Goal: Task Accomplishment & Management: Complete application form

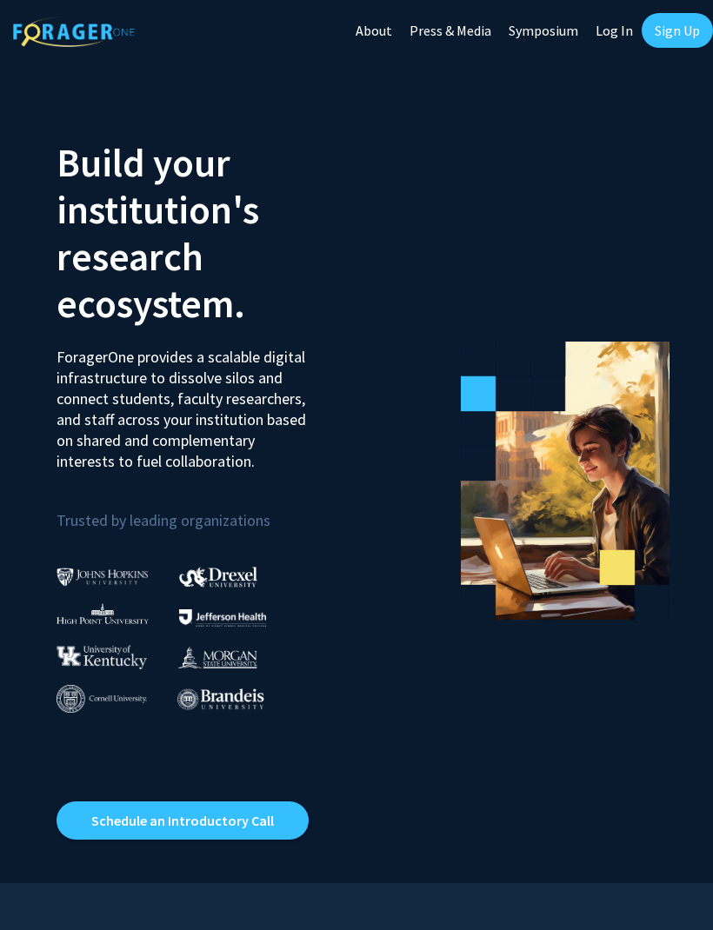
click at [679, 43] on link "Sign Up" at bounding box center [677, 30] width 71 height 35
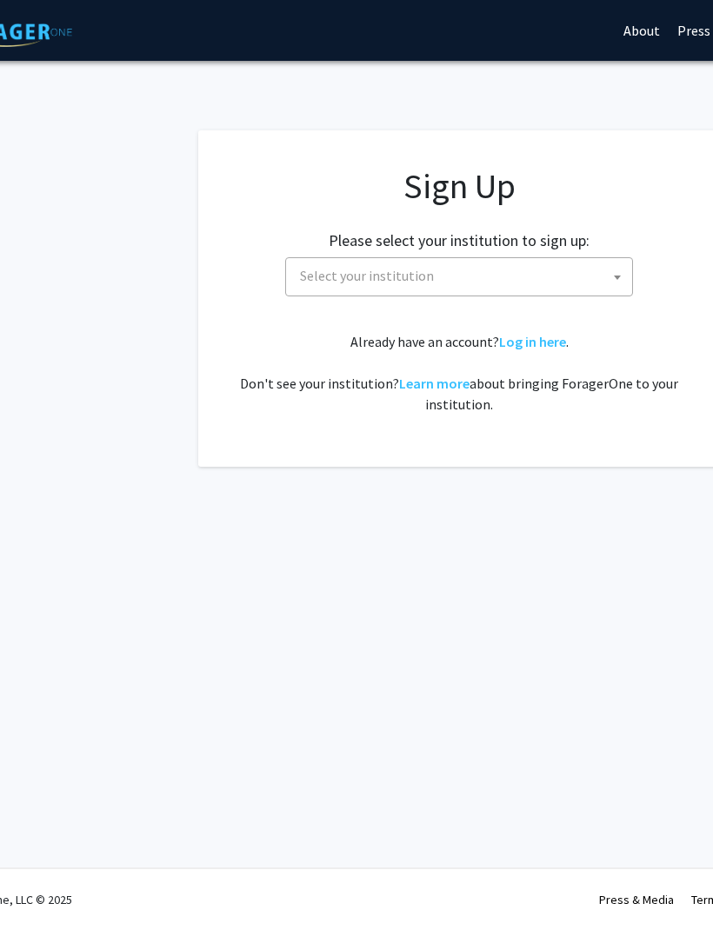
scroll to position [0, 69]
click at [609, 281] on span at bounding box center [611, 277] width 17 height 38
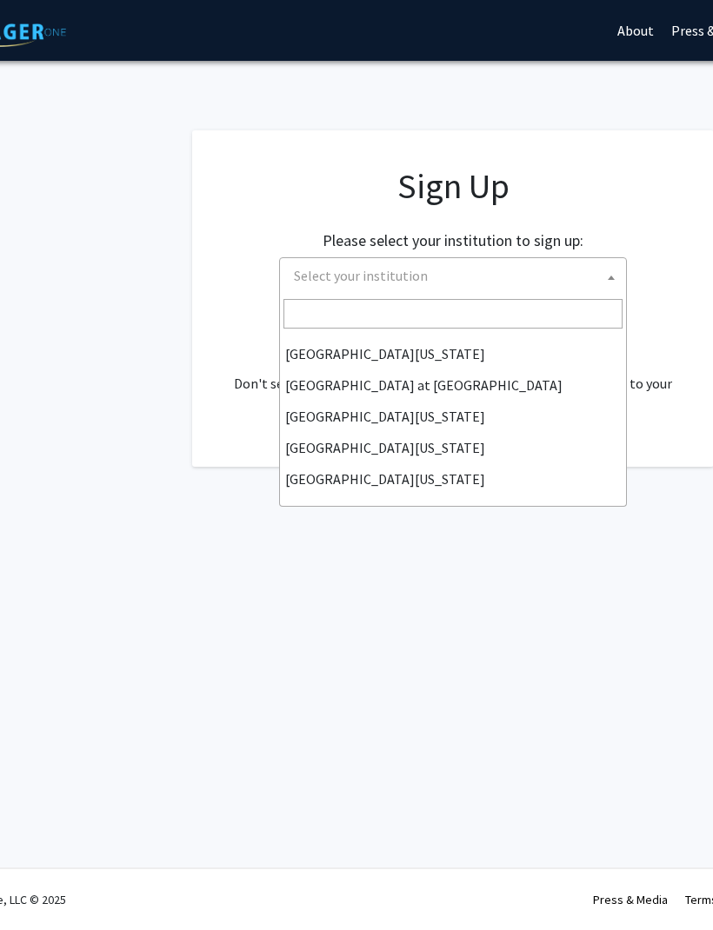
scroll to position [609, 0]
select select "33"
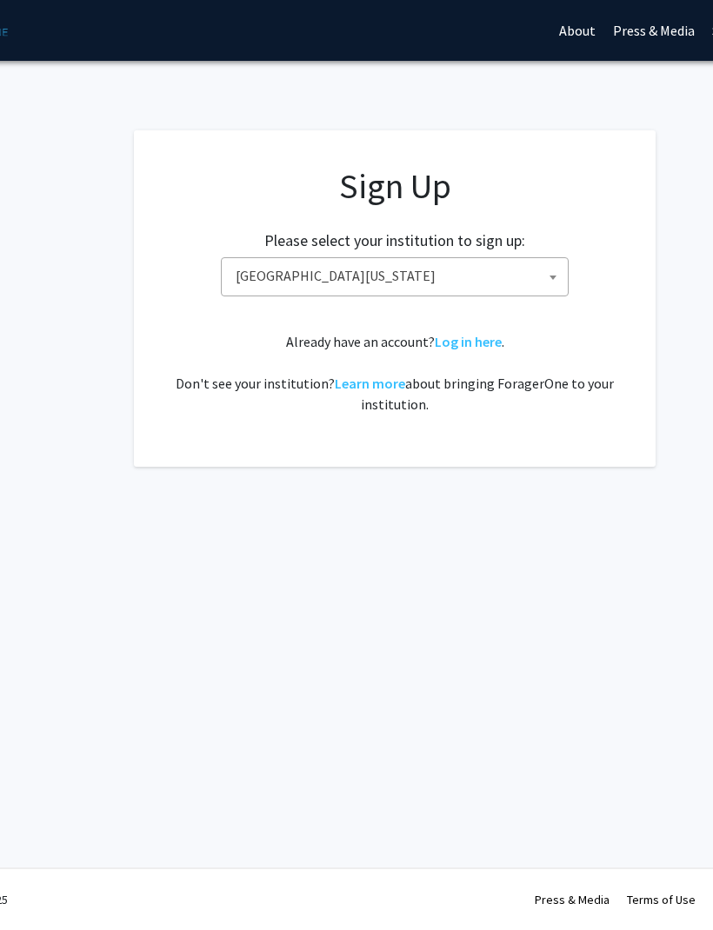
scroll to position [0, 137]
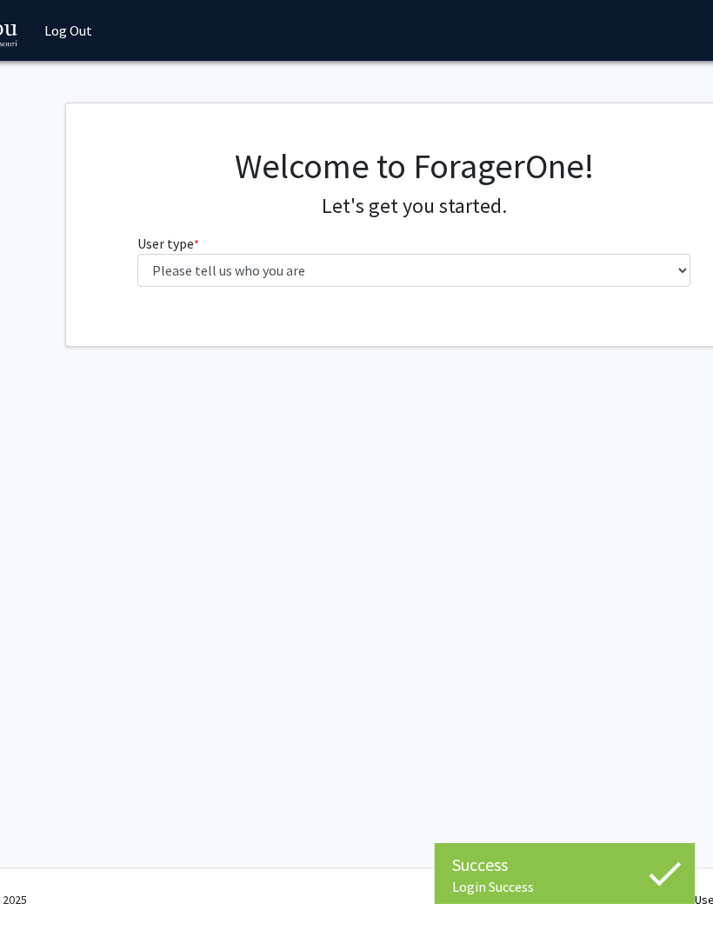
scroll to position [0, 108]
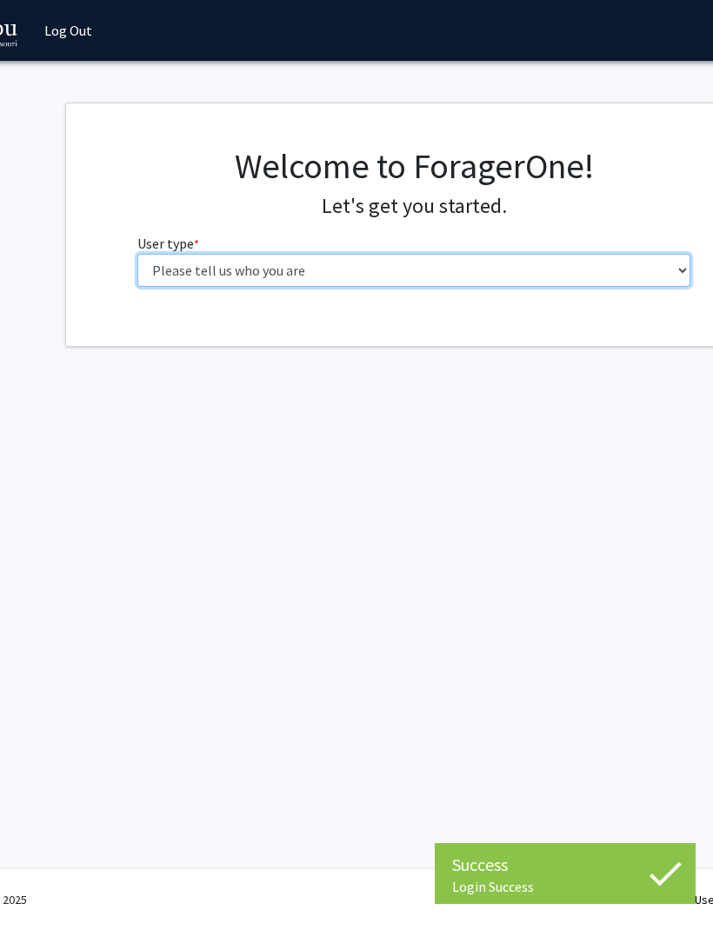
click at [542, 265] on select "Please tell us who you are Undergraduate Student Master's Student Doctoral Cand…" at bounding box center [414, 270] width 554 height 33
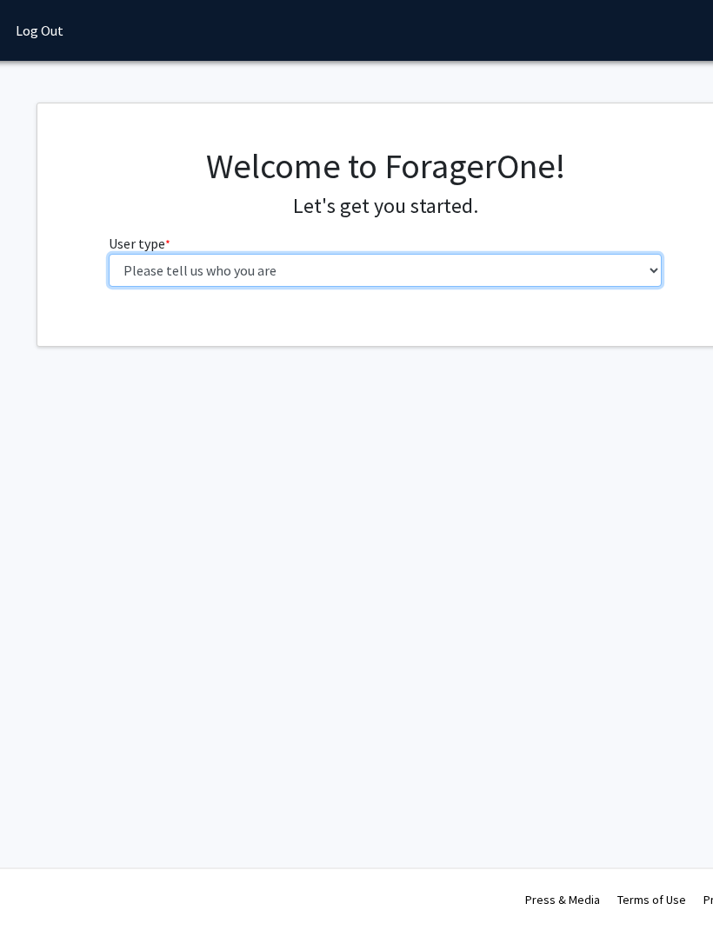
scroll to position [0, 137]
click at [502, 283] on select "Please tell us who you are Undergraduate Student Master's Student Doctoral Cand…" at bounding box center [386, 270] width 554 height 33
select select "1: undergrad"
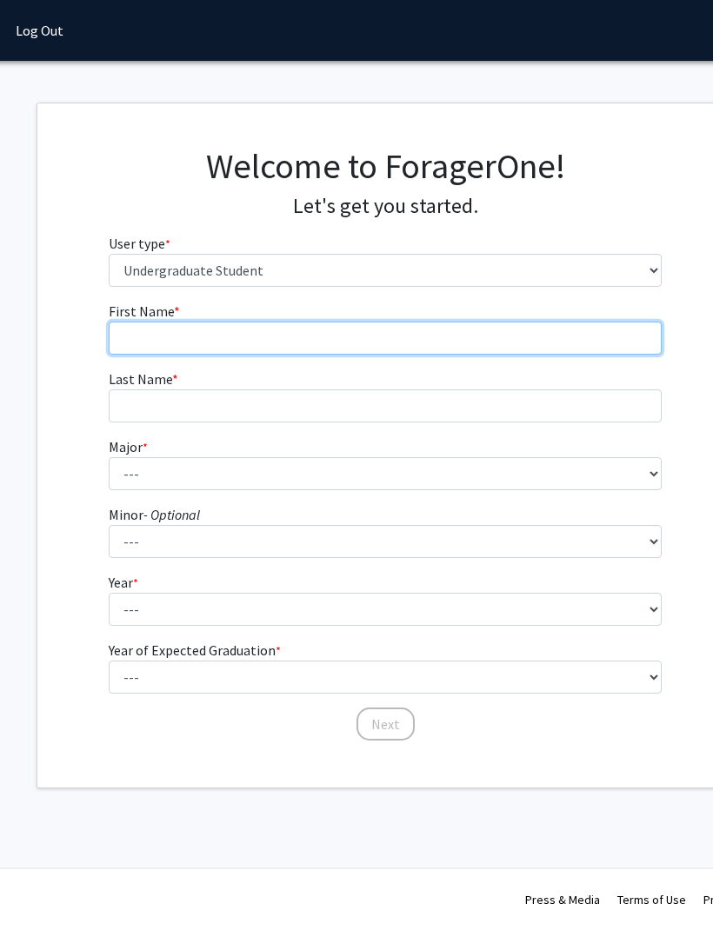
click at [529, 344] on input "First Name * required" at bounding box center [386, 338] width 554 height 33
type input "Makenzie"
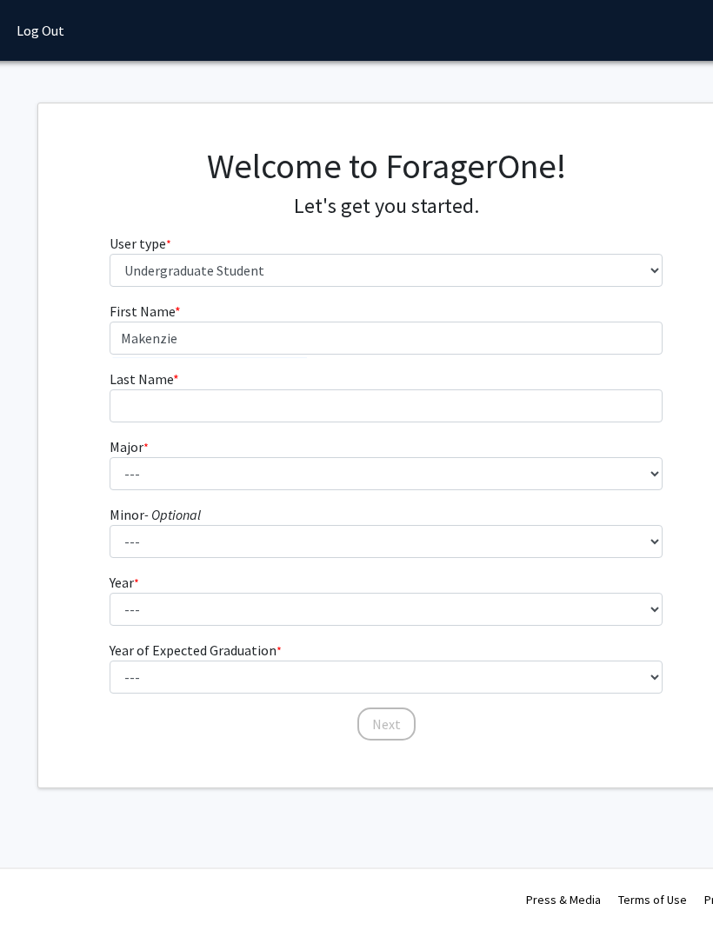
click at [536, 430] on form "First Name * required Makenzie Last Name * required Major * required --- Agribu…" at bounding box center [387, 513] width 554 height 424
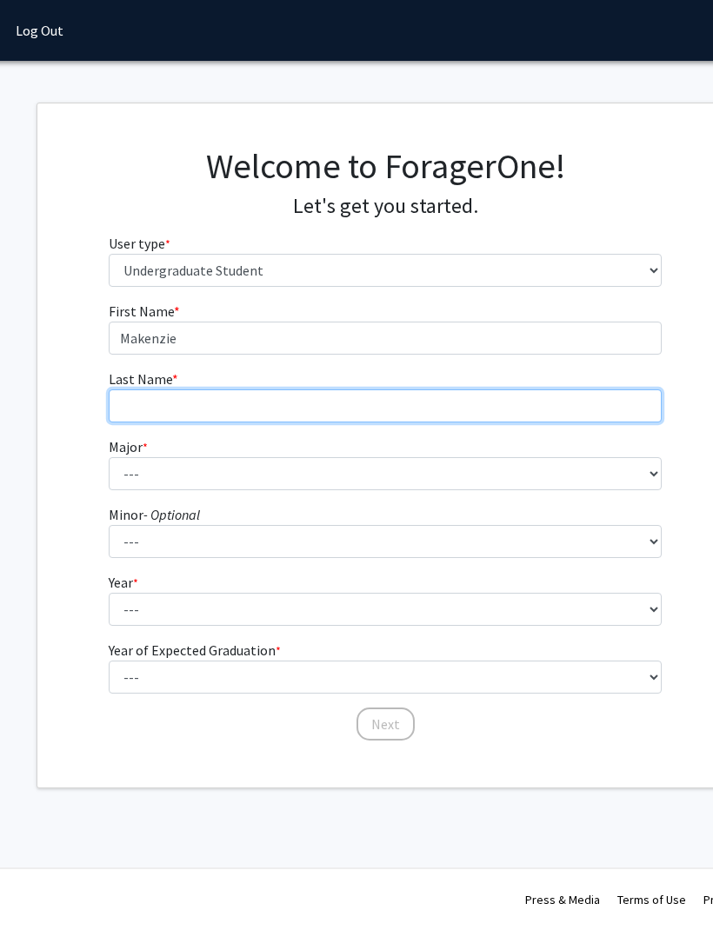
click at [574, 406] on input "Last Name * required" at bounding box center [386, 406] width 554 height 33
type input "Clark"
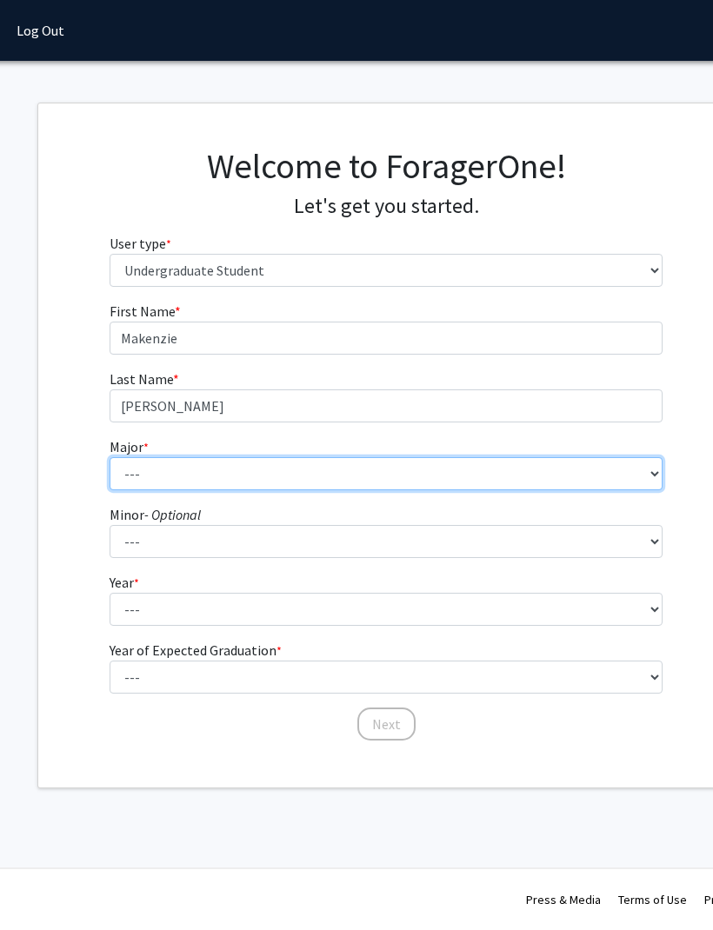
click at [597, 475] on select "--- Agribusiness Management Agricultural Education Agricultural Education: Comm…" at bounding box center [387, 473] width 554 height 33
select select "135: 2628"
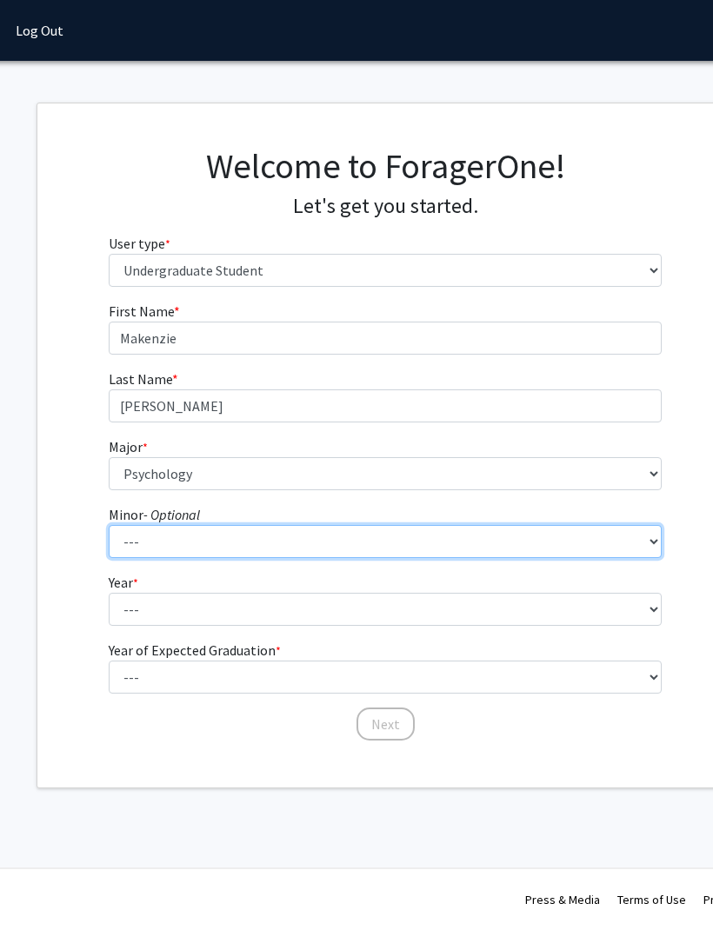
click at [514, 543] on select "--- Accountancy Aerospace Engineering Aerospace Studies Agribusiness Management…" at bounding box center [386, 541] width 554 height 33
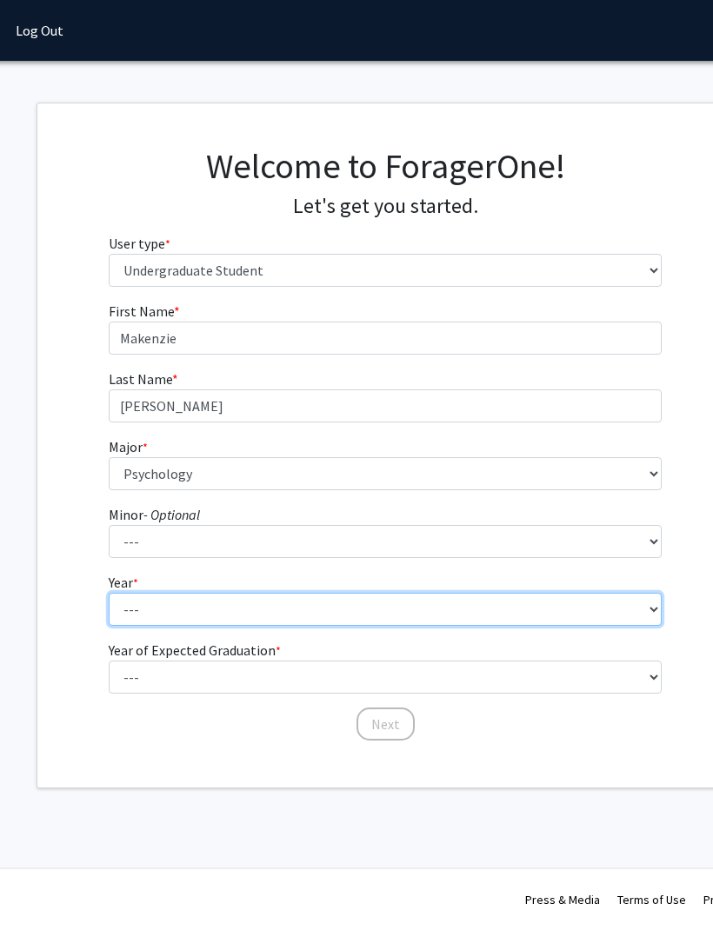
click at [568, 601] on select "--- First-year Sophomore Junior Senior Postbaccalaureate Certificate" at bounding box center [386, 609] width 554 height 33
select select "2: sophomore"
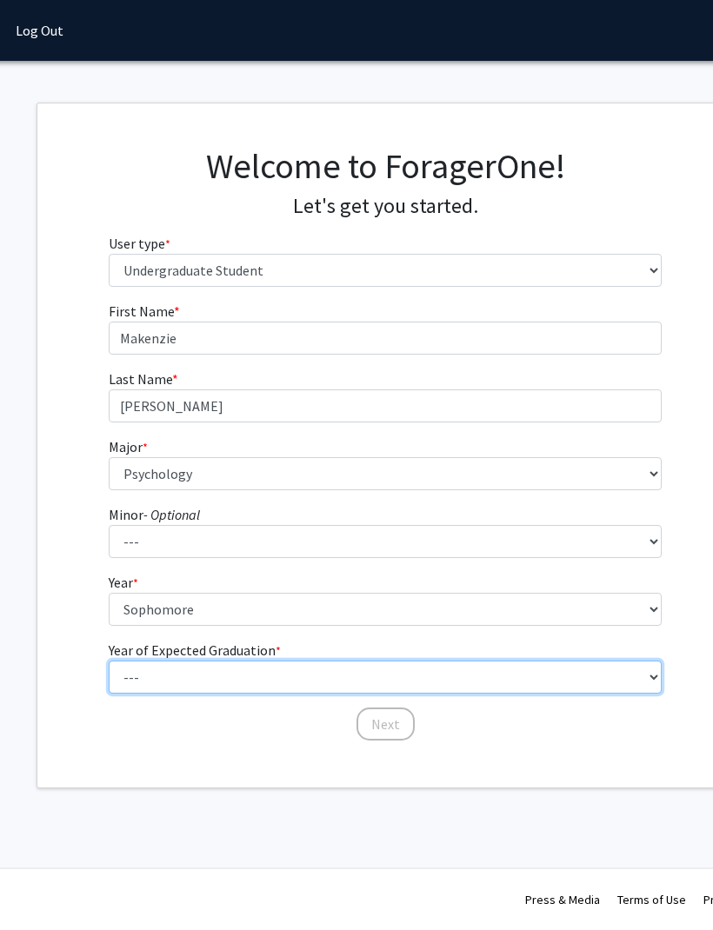
click at [501, 679] on select "--- 2025 2026 2027 2028 2029 2030 2031 2032 2033 2034" at bounding box center [386, 677] width 554 height 33
select select "4: 2028"
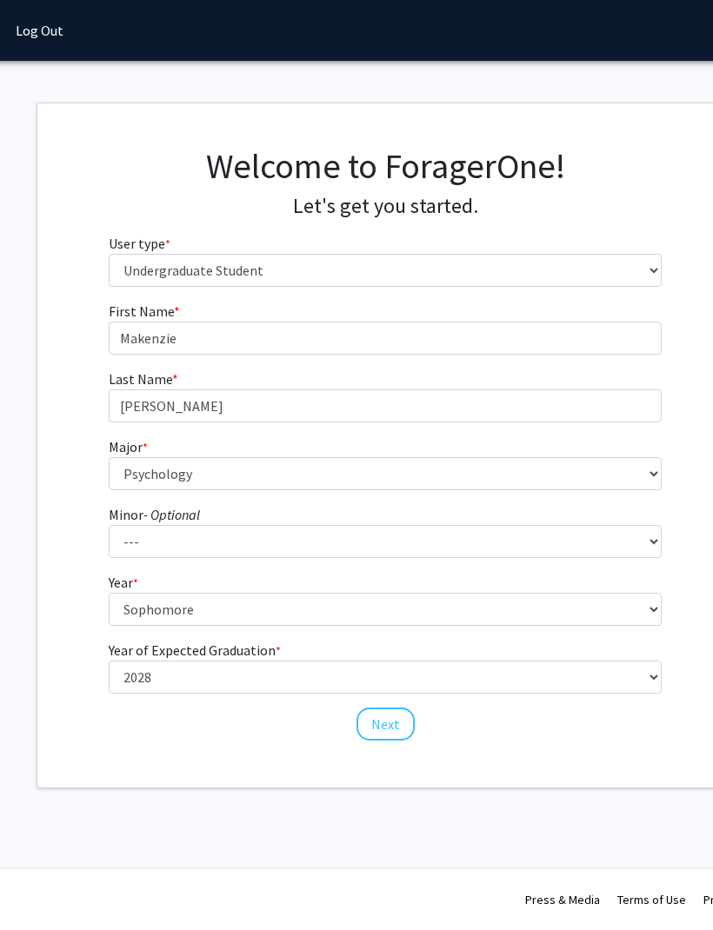
click at [399, 737] on button "Next" at bounding box center [386, 724] width 58 height 33
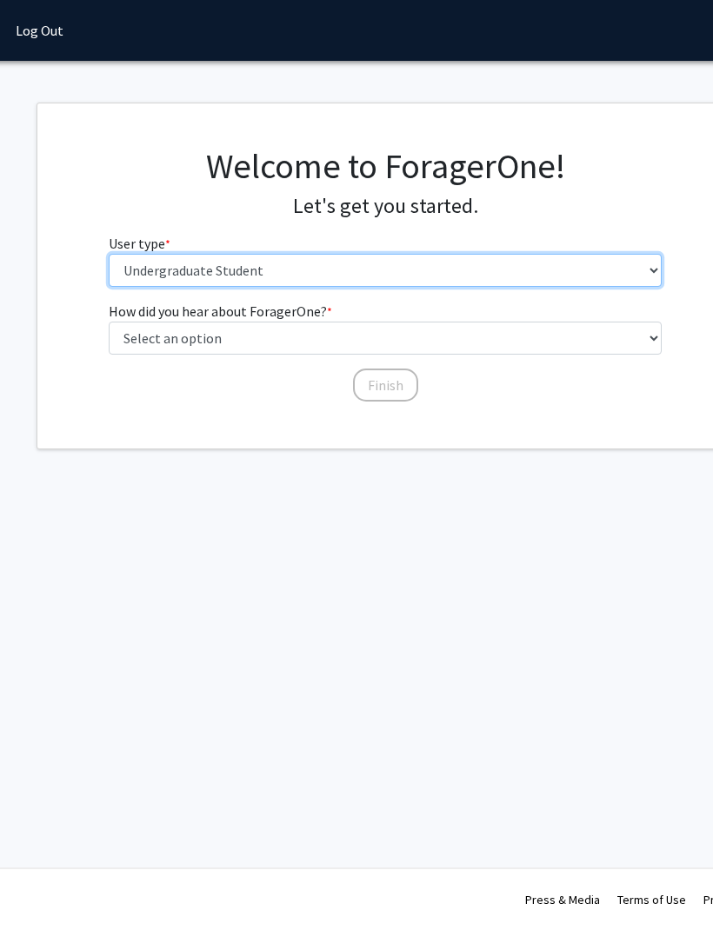
click at [556, 273] on select "Please tell us who you are Undergraduate Student Master's Student Doctoral Cand…" at bounding box center [386, 270] width 554 height 33
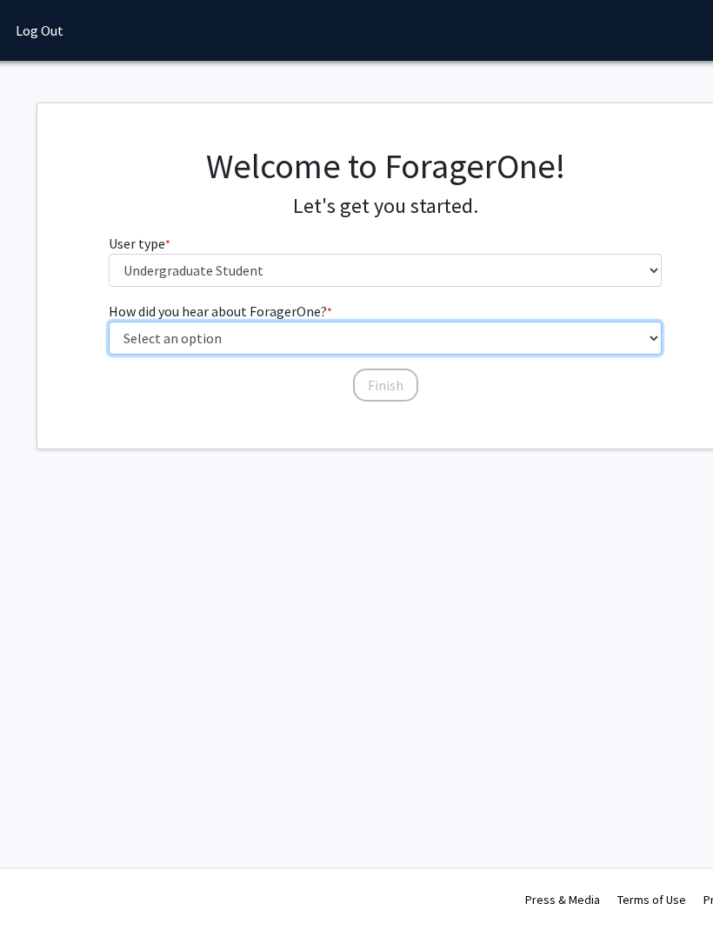
click at [637, 332] on select "Select an option Peer/student recommendation Faculty/staff recommendation Unive…" at bounding box center [386, 338] width 554 height 33
click at [637, 353] on select "Select an option Peer/student recommendation Faculty/staff recommendation Unive…" at bounding box center [386, 338] width 554 height 33
select select "2: faculty_recommendation"
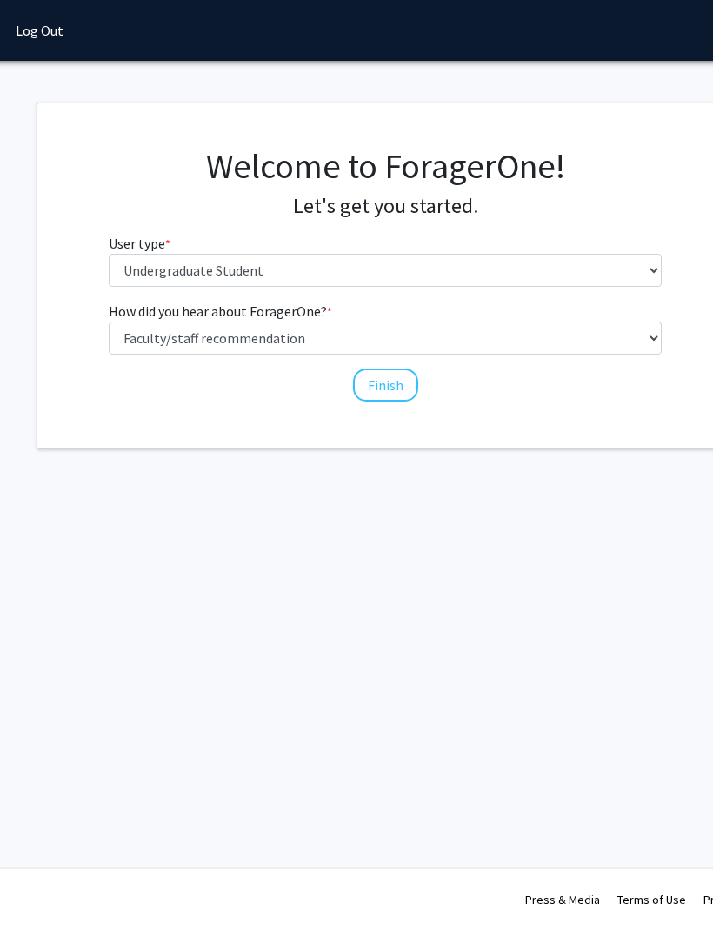
click at [403, 399] on button "Finish" at bounding box center [385, 385] width 65 height 33
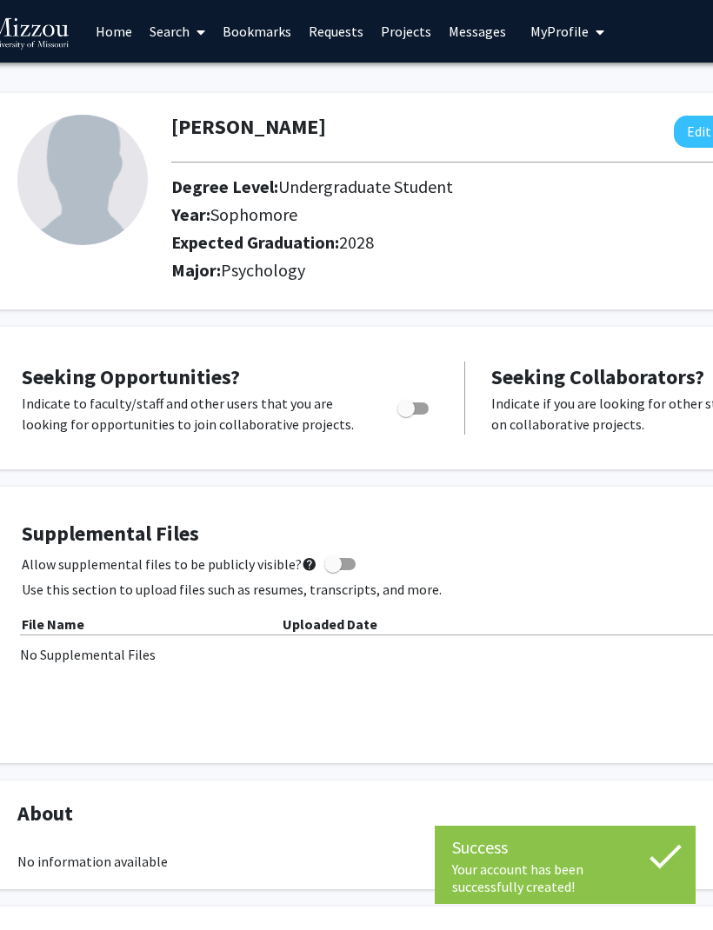
scroll to position [0, 63]
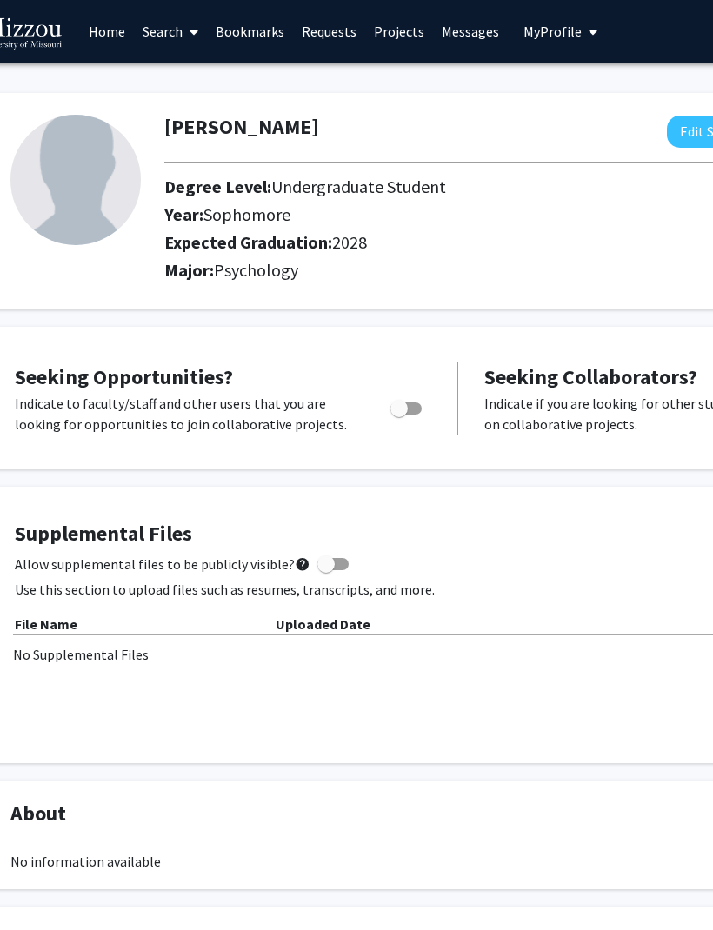
click at [172, 36] on link "Search" at bounding box center [170, 31] width 73 height 61
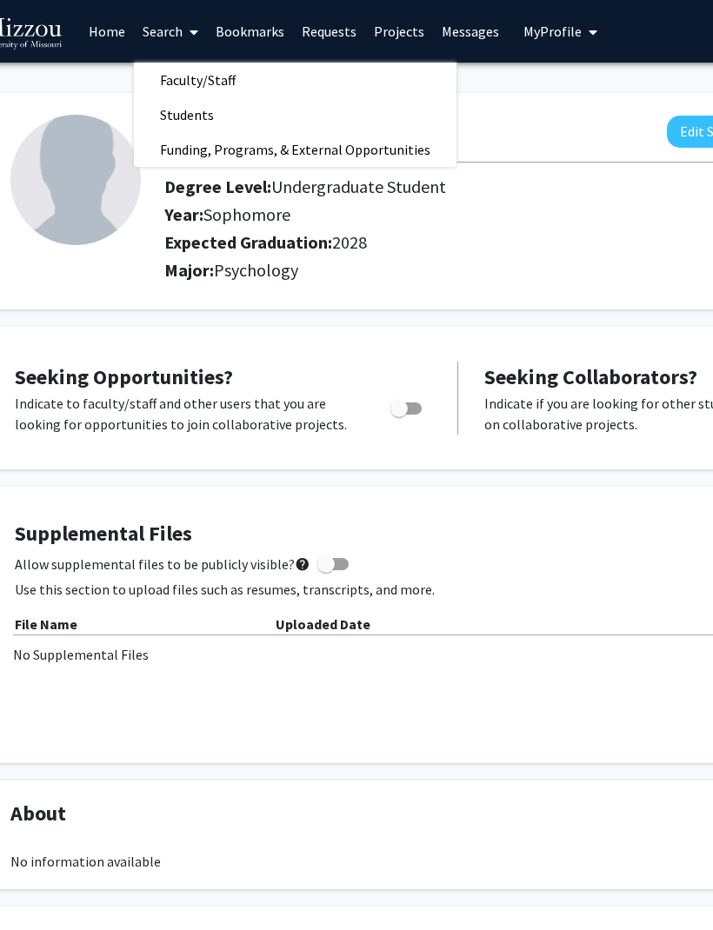
click at [202, 85] on span "Faculty/Staff" at bounding box center [198, 80] width 128 height 35
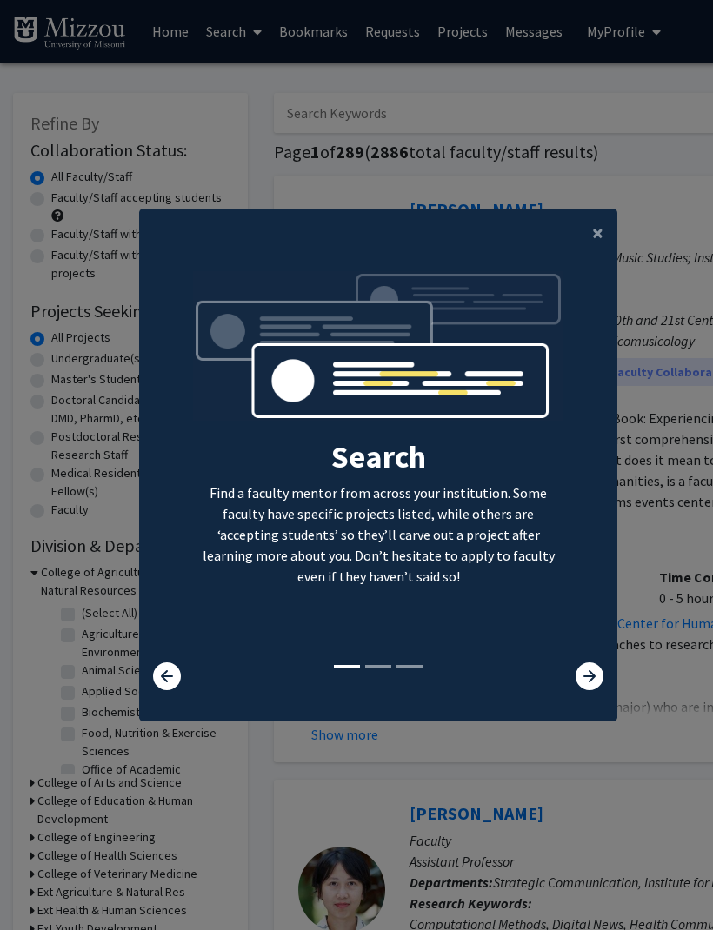
click at [588, 690] on icon at bounding box center [590, 677] width 28 height 28
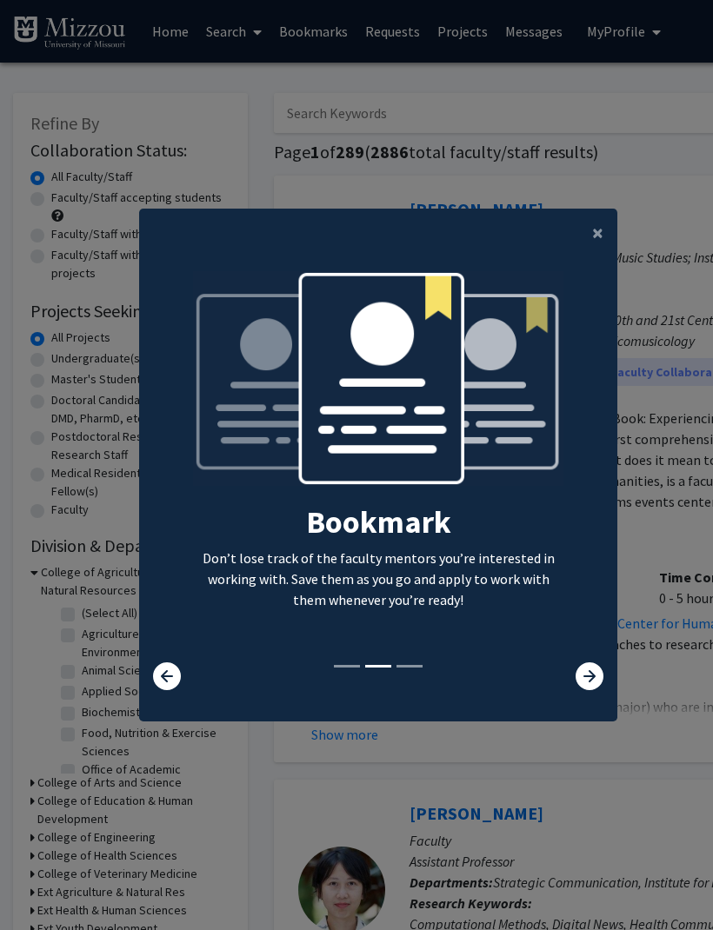
click at [587, 690] on icon at bounding box center [590, 677] width 28 height 28
click at [590, 690] on icon at bounding box center [590, 677] width 28 height 28
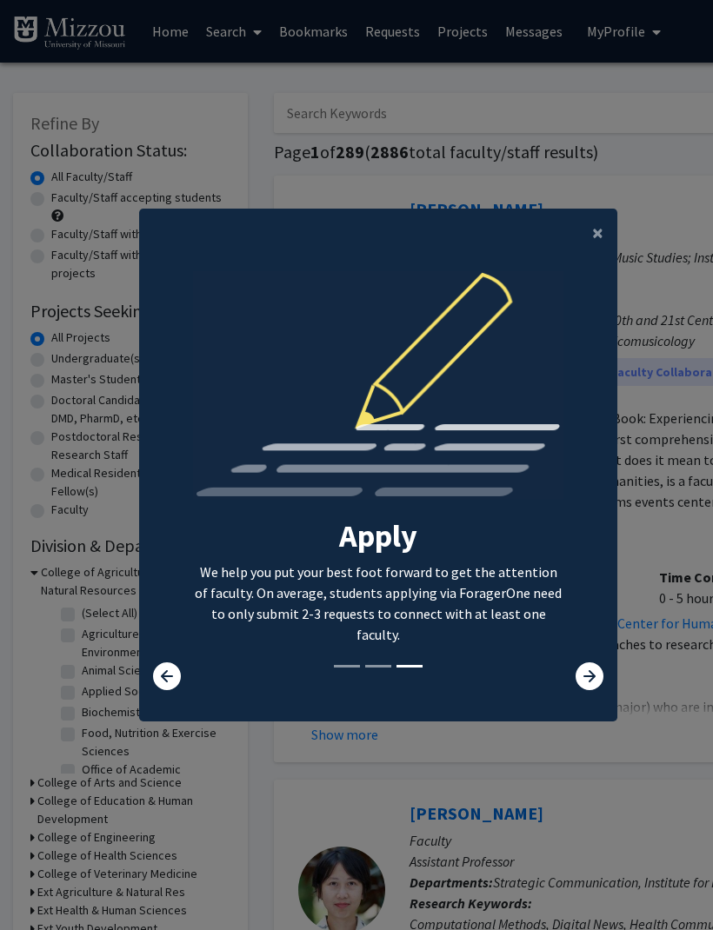
click at [594, 690] on icon at bounding box center [590, 677] width 28 height 28
click at [585, 690] on icon at bounding box center [590, 677] width 28 height 28
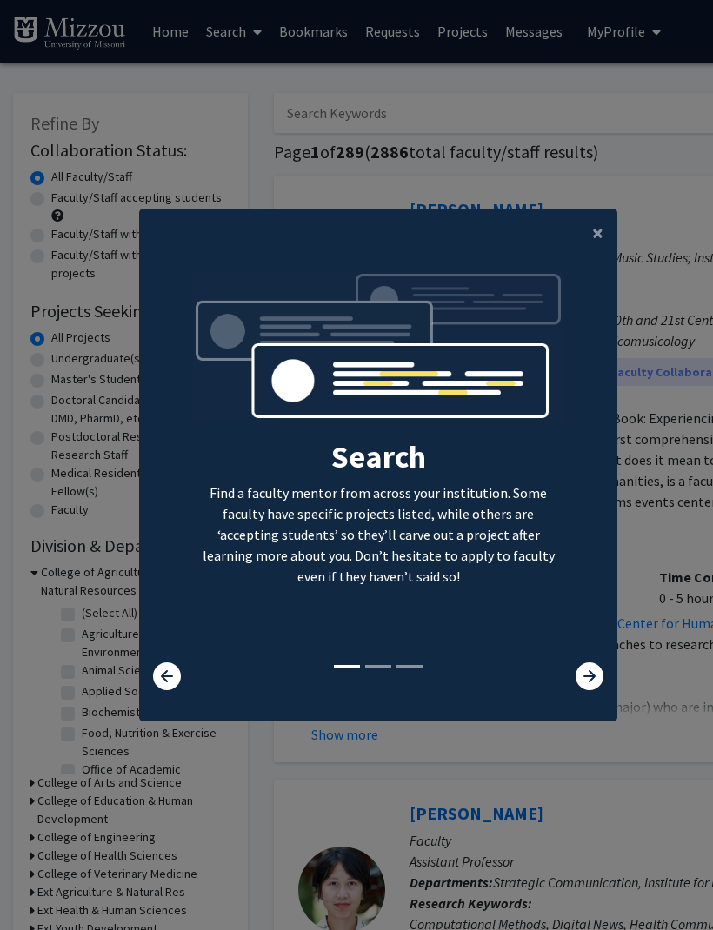
click at [595, 690] on icon at bounding box center [590, 677] width 28 height 28
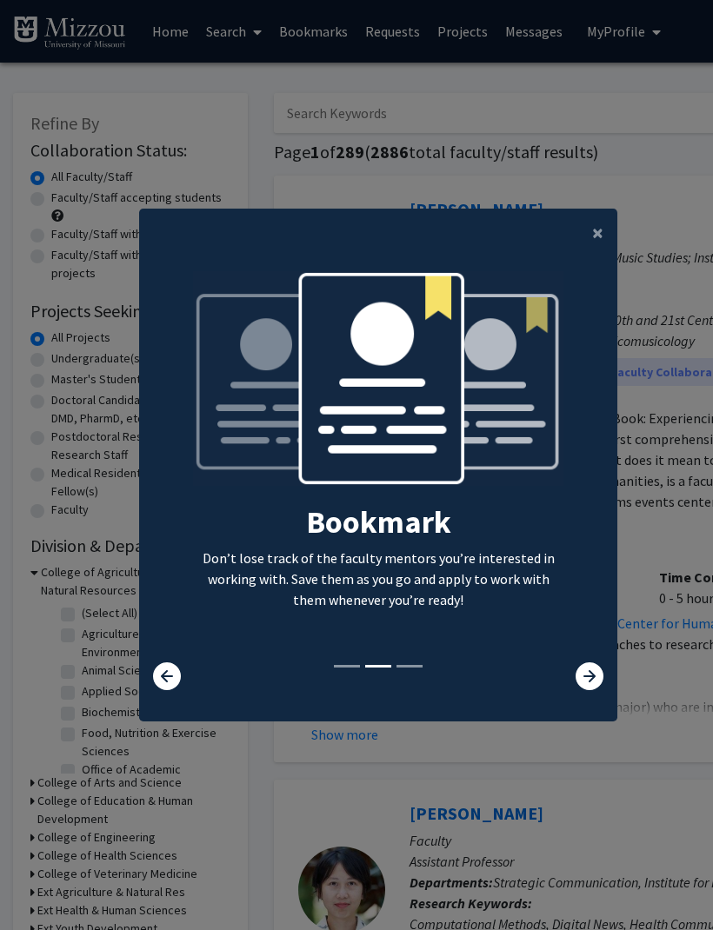
click at [590, 690] on icon at bounding box center [590, 677] width 28 height 28
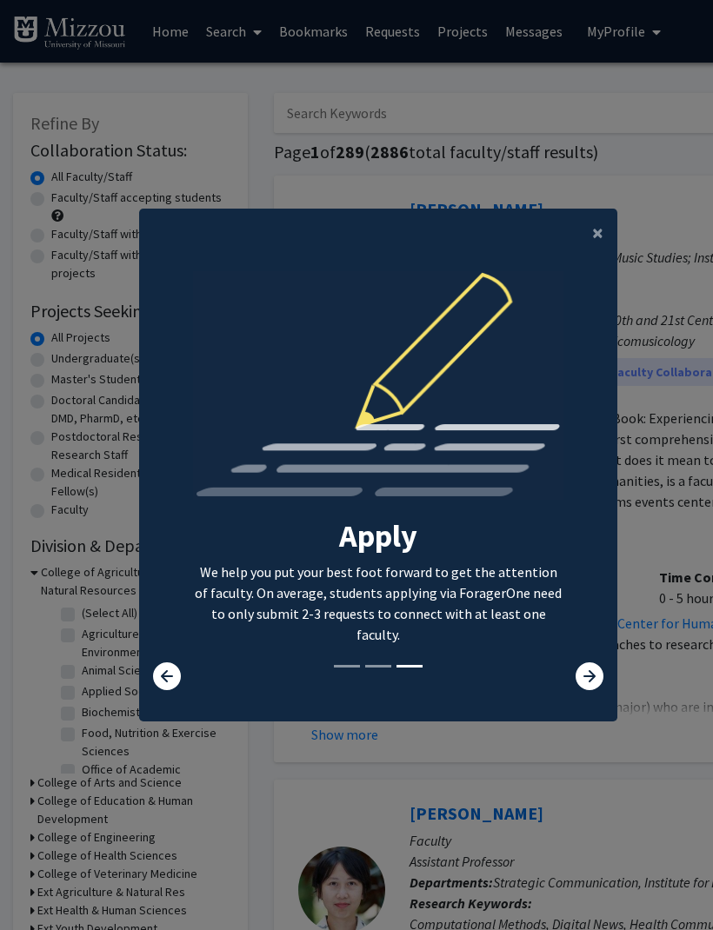
click at [599, 246] on span "×" at bounding box center [597, 232] width 11 height 27
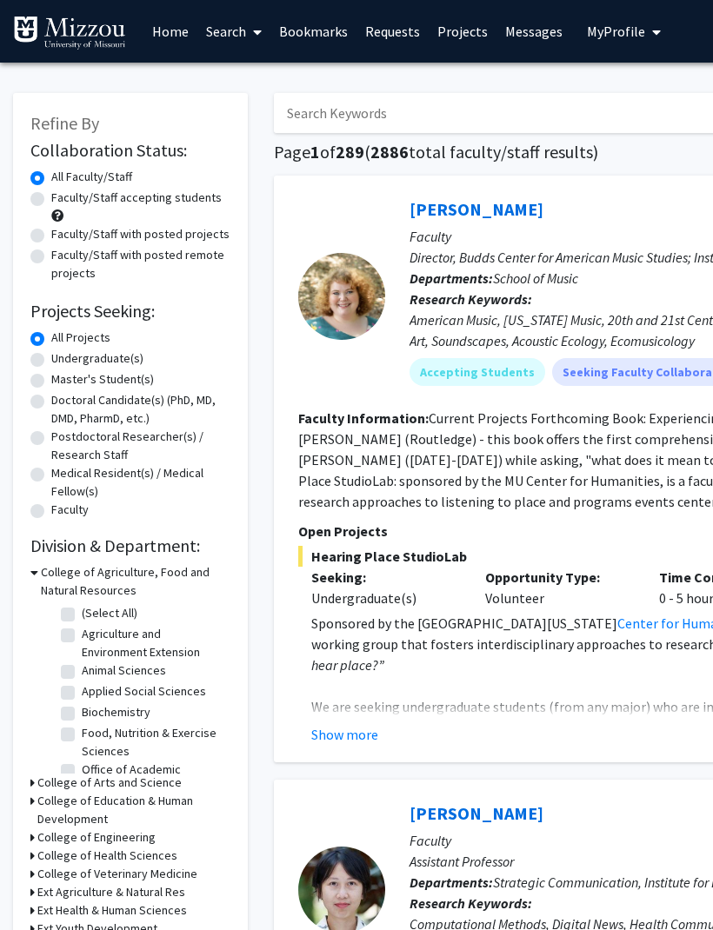
click at [564, 115] on input "Search Keywords" at bounding box center [615, 113] width 683 height 40
type input "Dr. Ellis-kalton"
click at [689, 543] on section "Open Projects Hearing Place StudioLab Seeking: Undergraduate(s) Opportunity Typ…" at bounding box center [652, 633] width 708 height 224
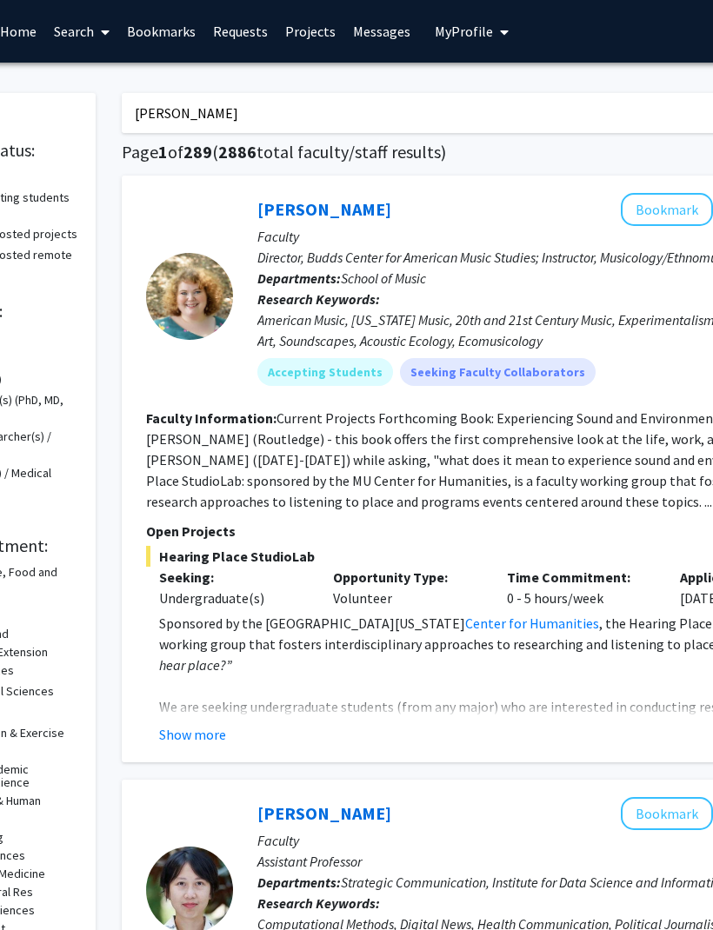
click at [543, 106] on input "Dr. Ellis-kalton" at bounding box center [463, 113] width 683 height 40
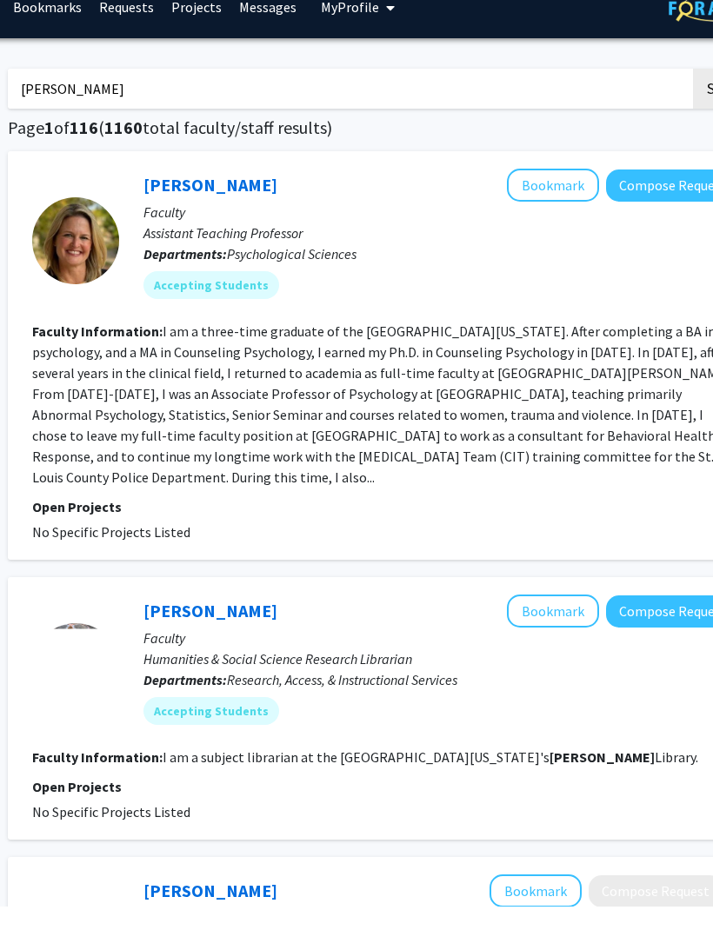
scroll to position [0, 262]
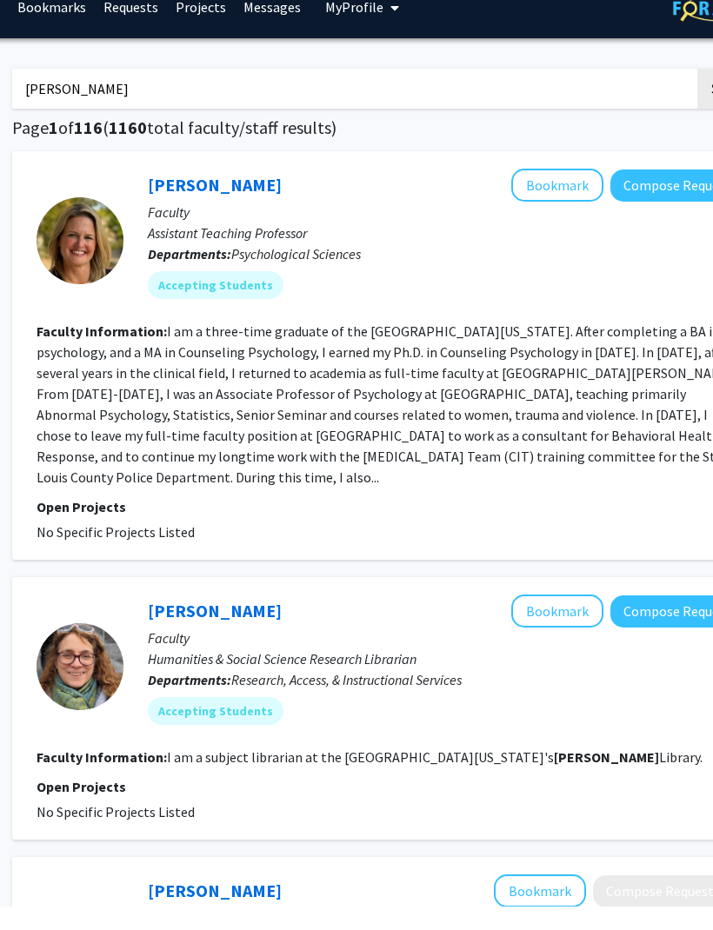
click at [234, 198] on link "Carrie Ellis-Kalton" at bounding box center [215, 209] width 134 height 22
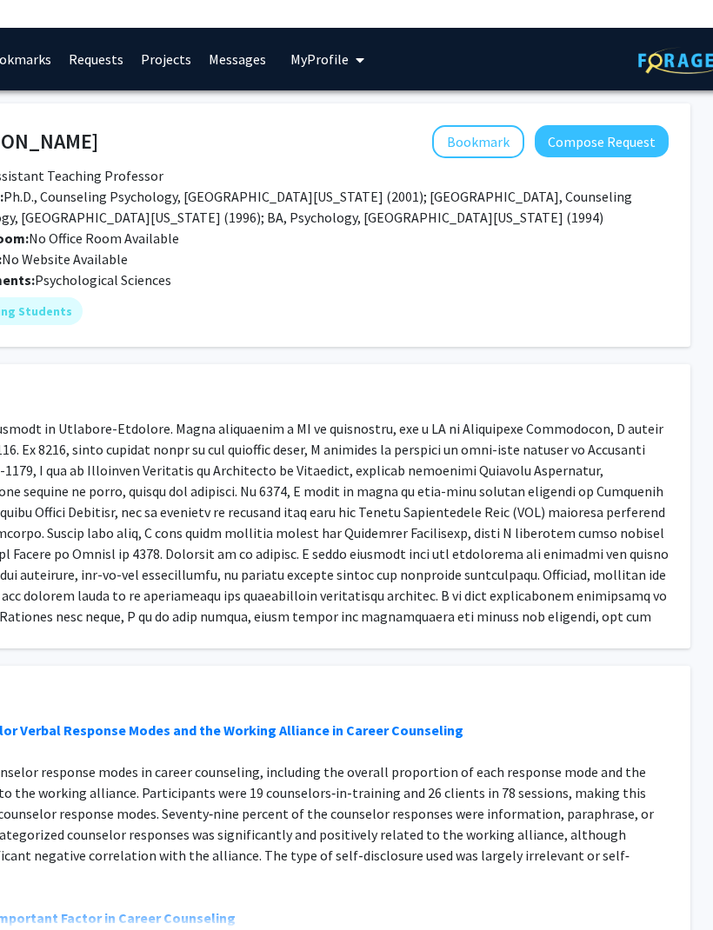
scroll to position [0, 330]
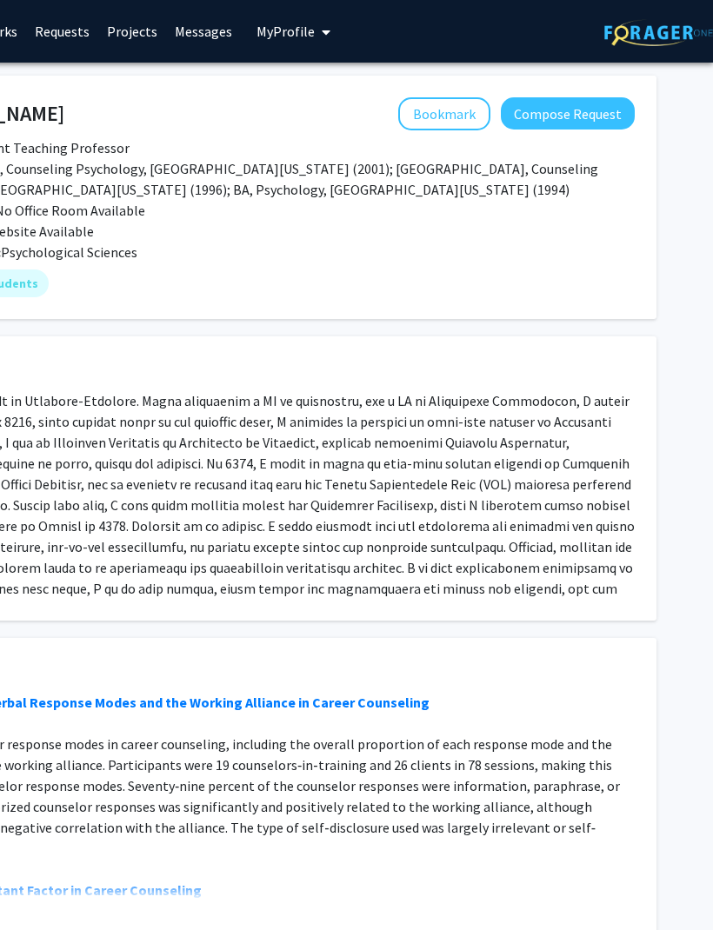
click at [591, 113] on button "Compose Request" at bounding box center [568, 113] width 134 height 32
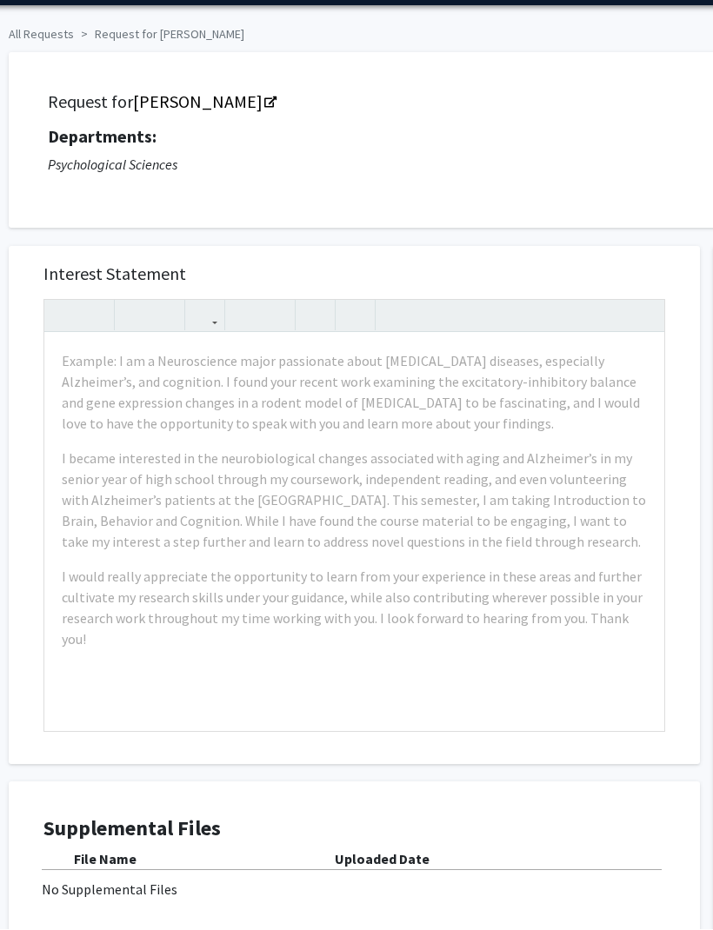
scroll to position [57, 48]
click at [527, 445] on div "Example: I am a Neuroscience major passionate about neurodegenerative diseases,…" at bounding box center [354, 533] width 620 height 398
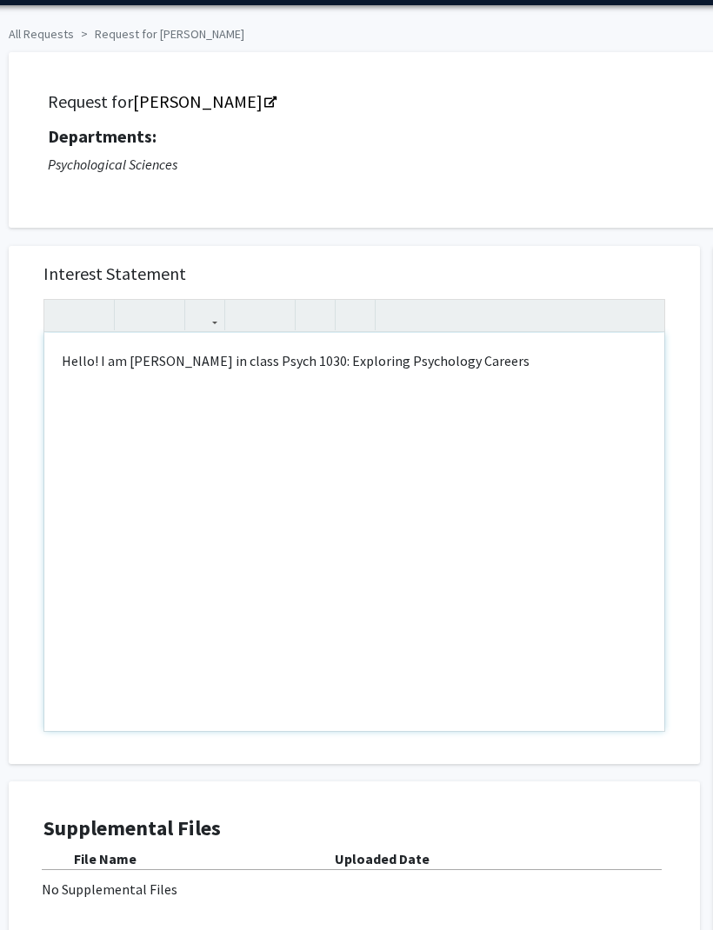
scroll to position [55, 48]
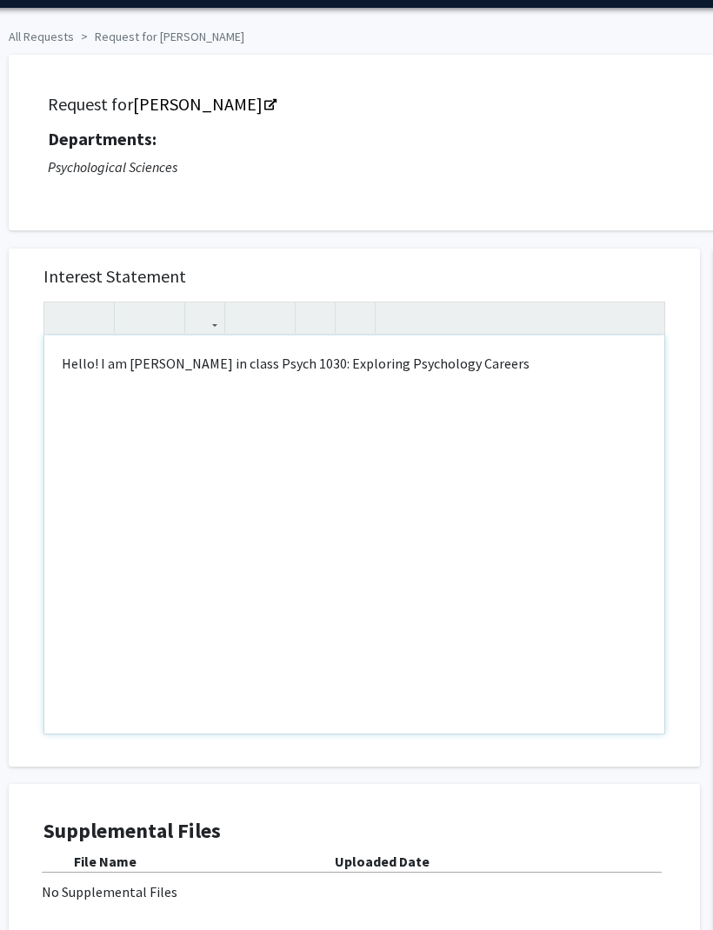
type textarea "Hello! I am Makenzie Clark in class Psych 1030: Exploring Psychology Careers."
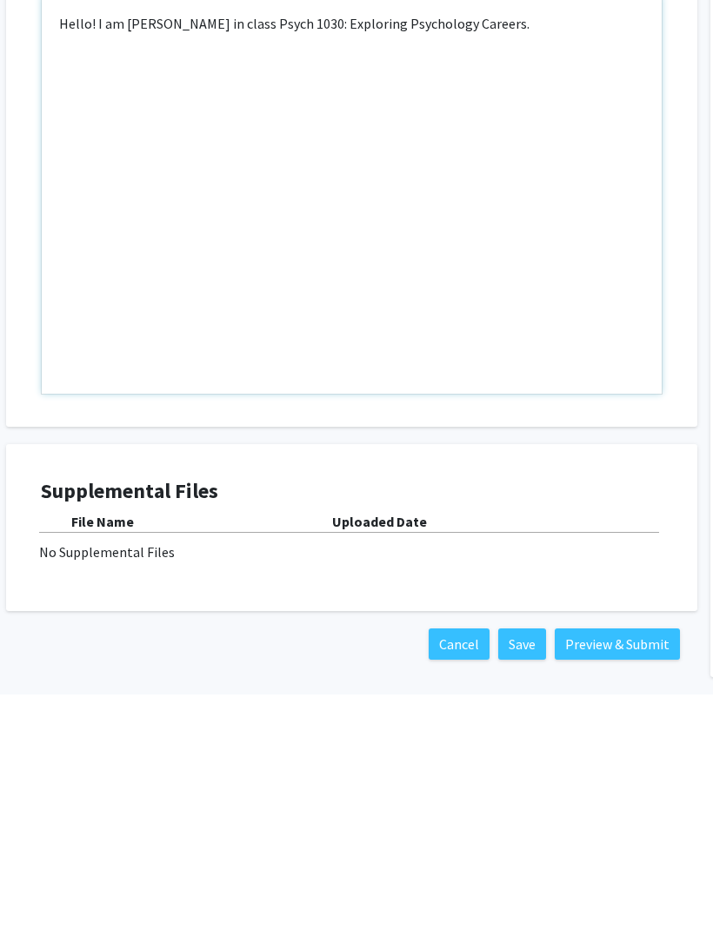
scroll to position [230, 50]
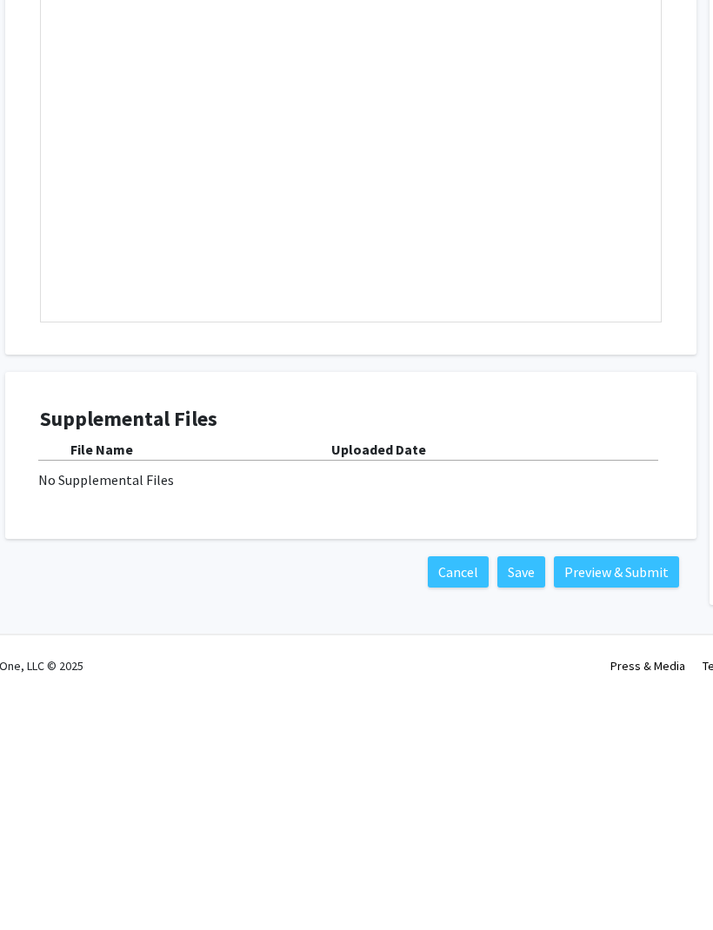
click at [655, 793] on button "Preview & Submit" at bounding box center [617, 808] width 125 height 31
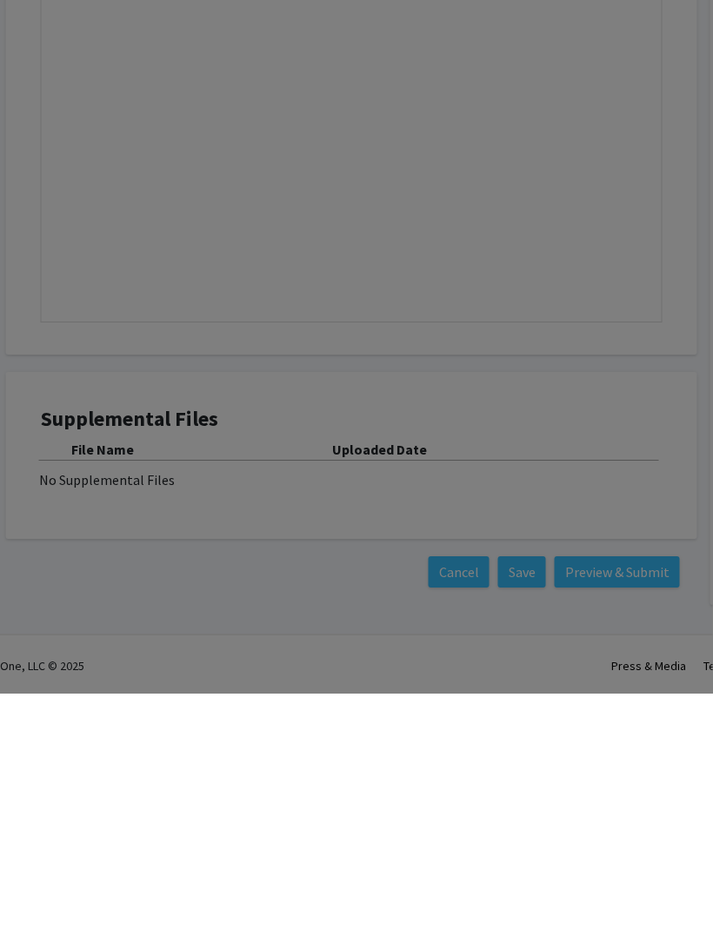
scroll to position [173, 51]
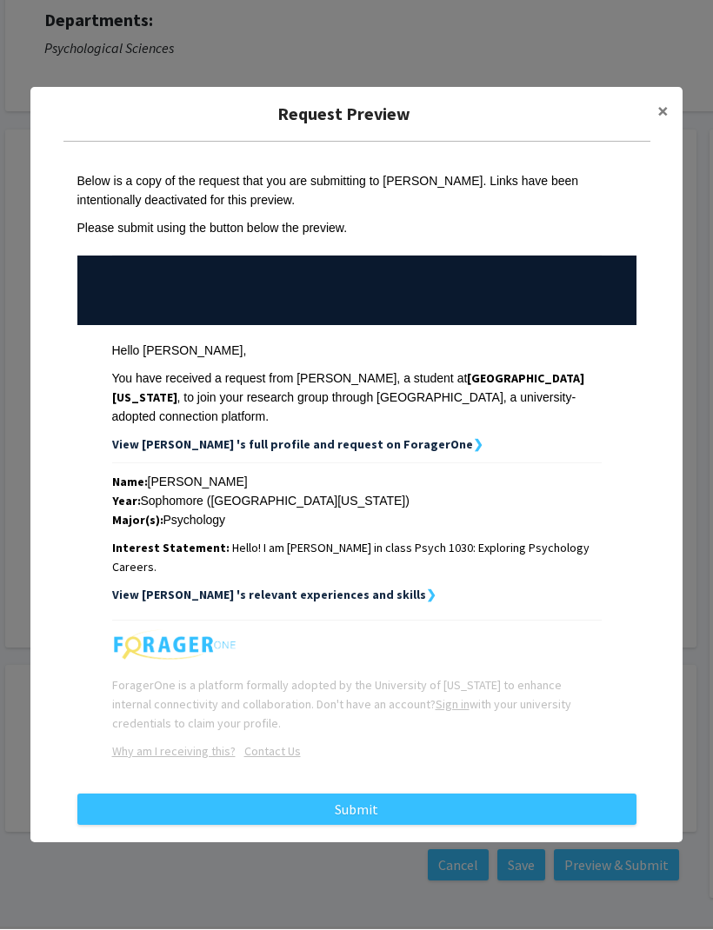
click at [576, 826] on button "Submit" at bounding box center [356, 810] width 559 height 31
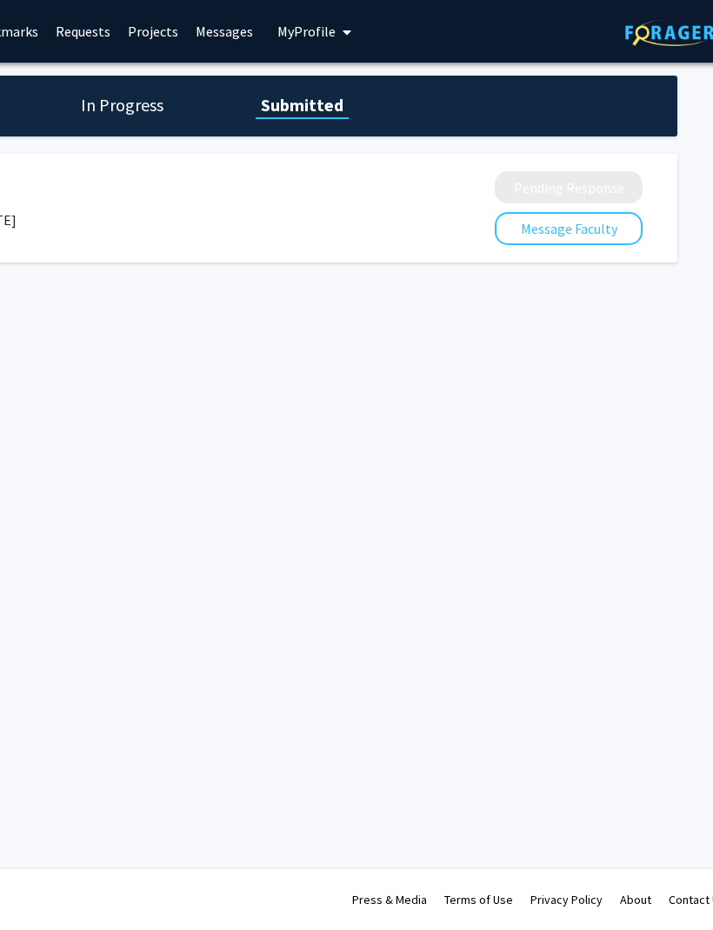
scroll to position [0, 330]
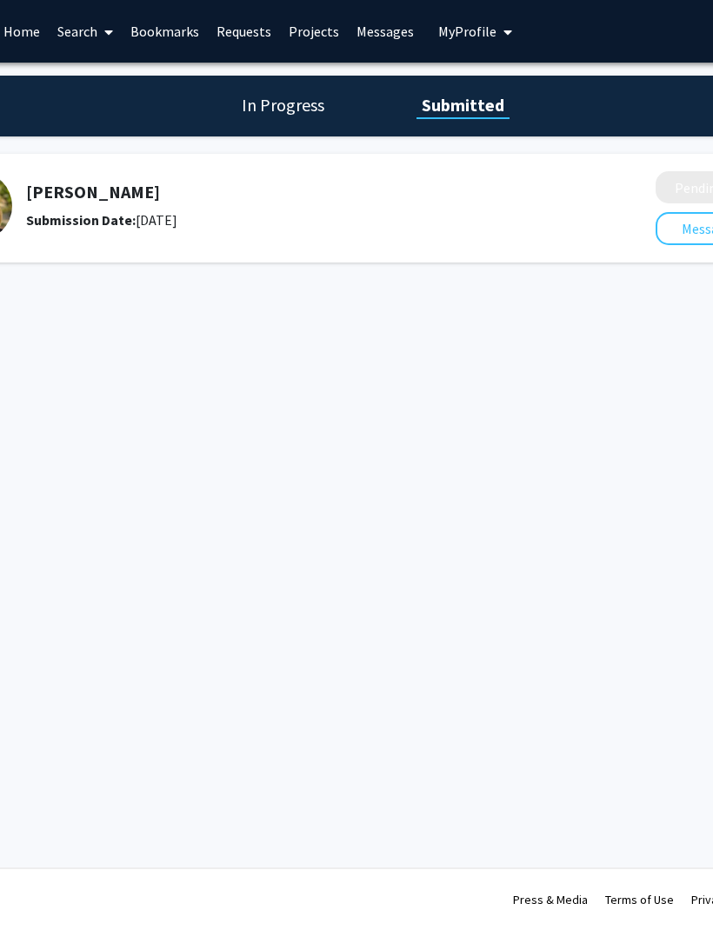
click at [278, 107] on h1 "In Progress" at bounding box center [283, 105] width 93 height 24
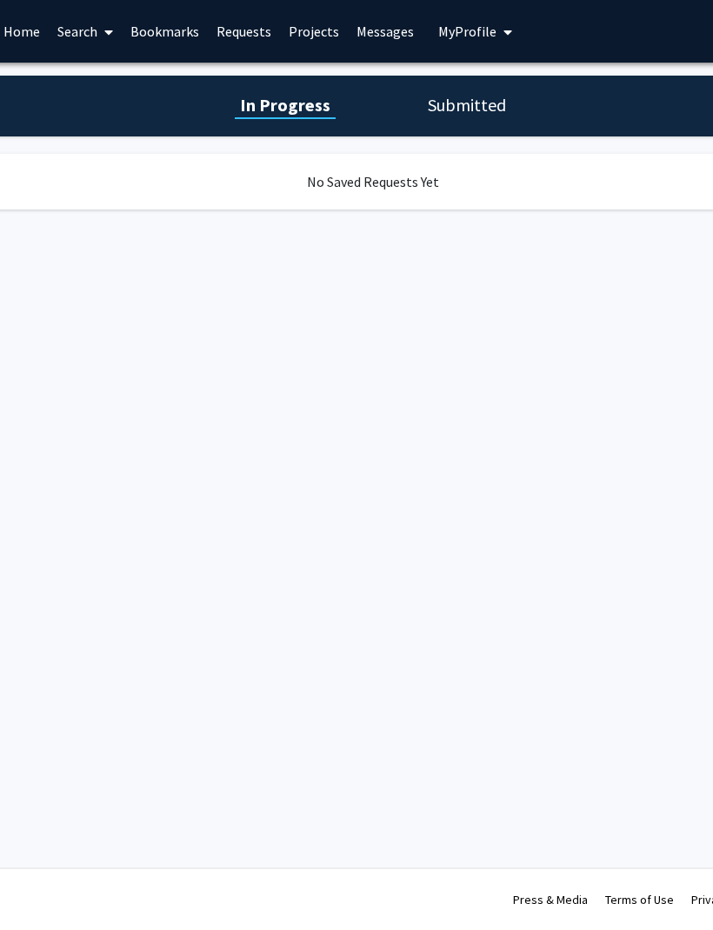
click at [493, 93] on h1 "Submitted" at bounding box center [467, 105] width 89 height 24
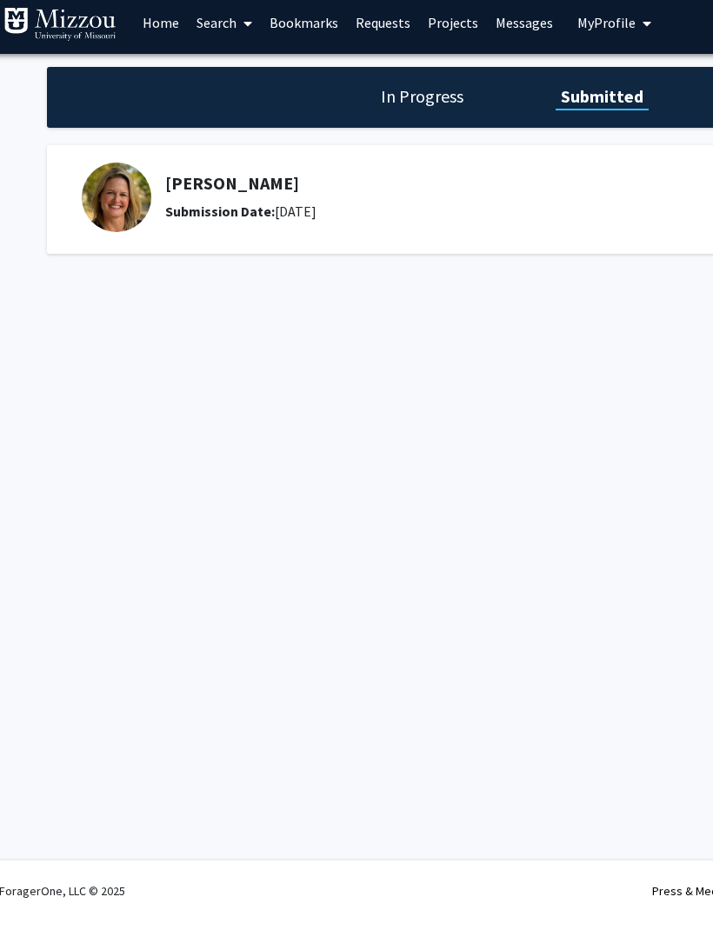
scroll to position [0, 0]
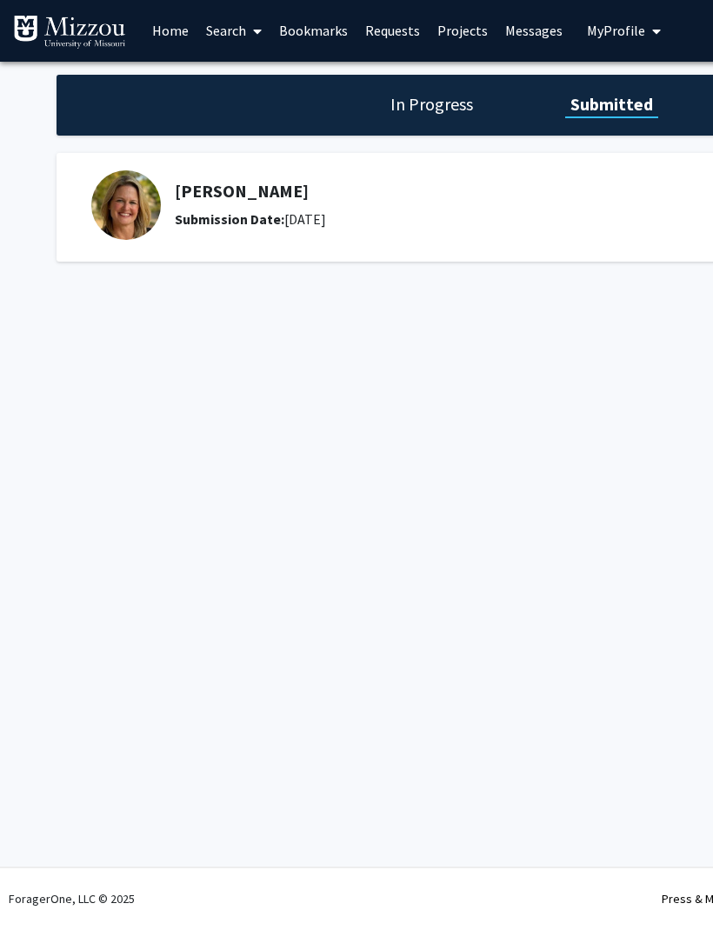
click at [256, 183] on h5 "Carrie Ellis-Kalton" at bounding box center [443, 192] width 537 height 21
click at [252, 187] on h5 "Carrie Ellis-Kalton" at bounding box center [443, 192] width 537 height 21
click at [156, 188] on img at bounding box center [126, 206] width 70 height 70
click at [375, 39] on link "Requests" at bounding box center [393, 31] width 72 height 61
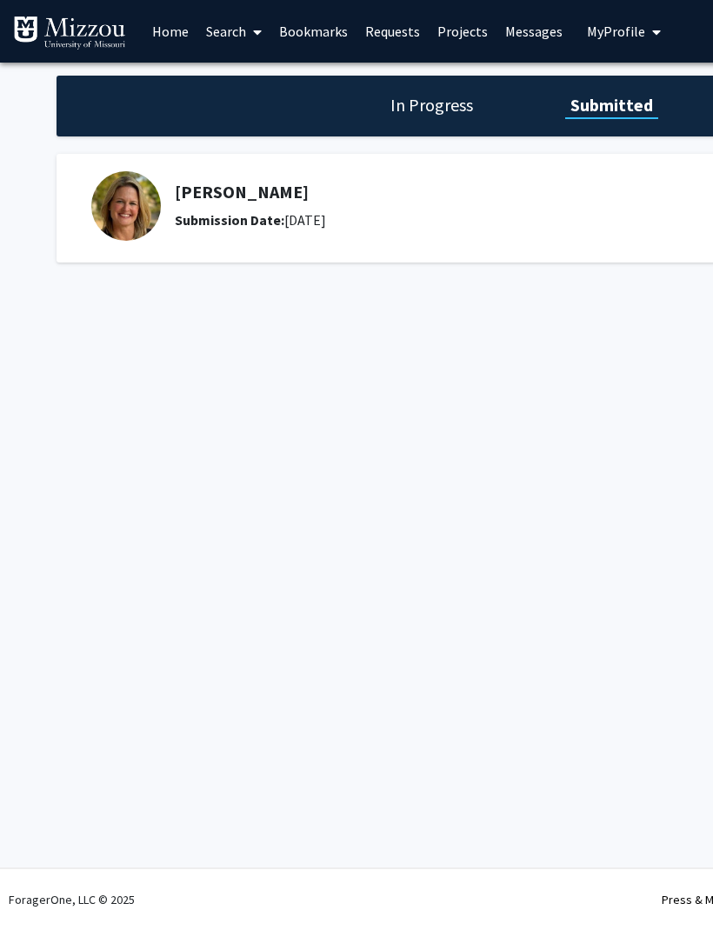
click at [383, 33] on link "Requests" at bounding box center [393, 31] width 72 height 61
click at [390, 28] on link "Requests" at bounding box center [393, 31] width 72 height 61
click at [391, 29] on link "Requests" at bounding box center [393, 31] width 72 height 61
click at [433, 103] on h1 "In Progress" at bounding box center [431, 105] width 93 height 24
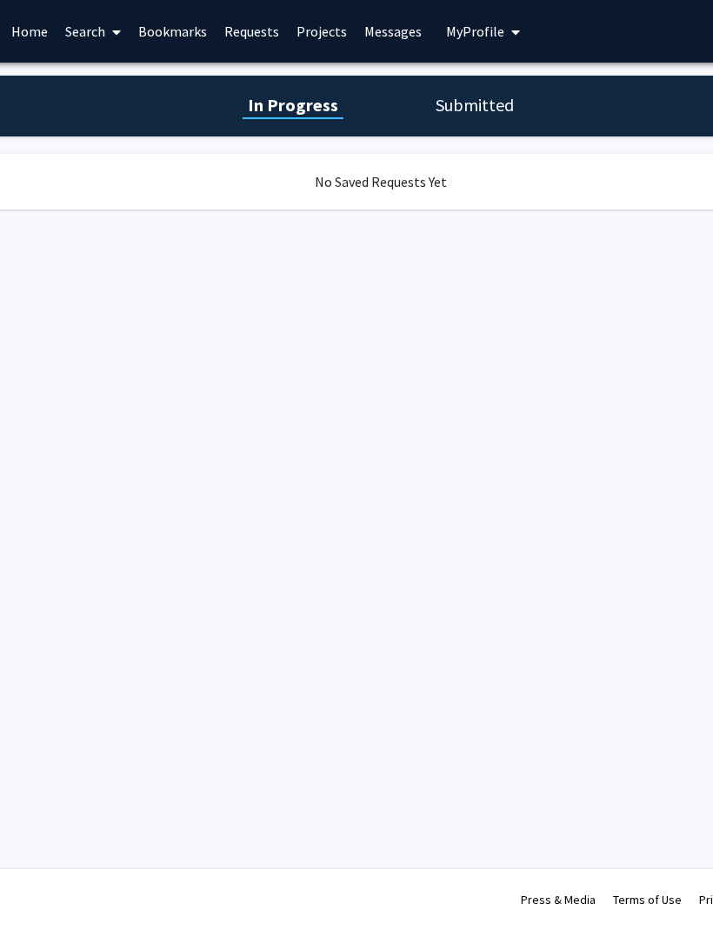
scroll to position [0, 141]
click at [475, 115] on h1 "Submitted" at bounding box center [474, 105] width 89 height 24
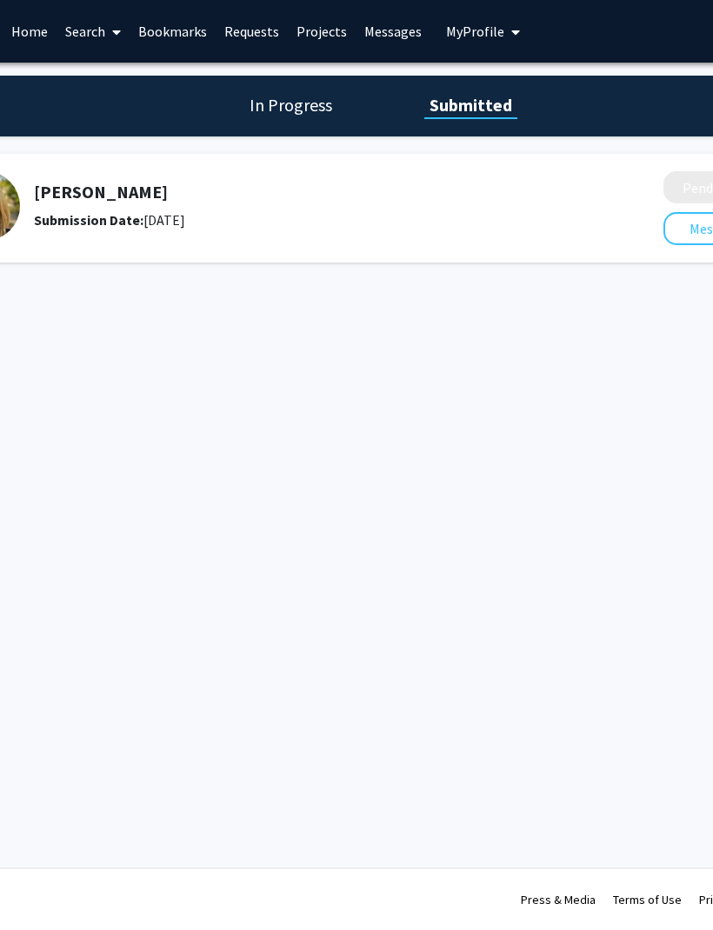
click at [468, 105] on h1 "Submitted" at bounding box center [470, 105] width 93 height 24
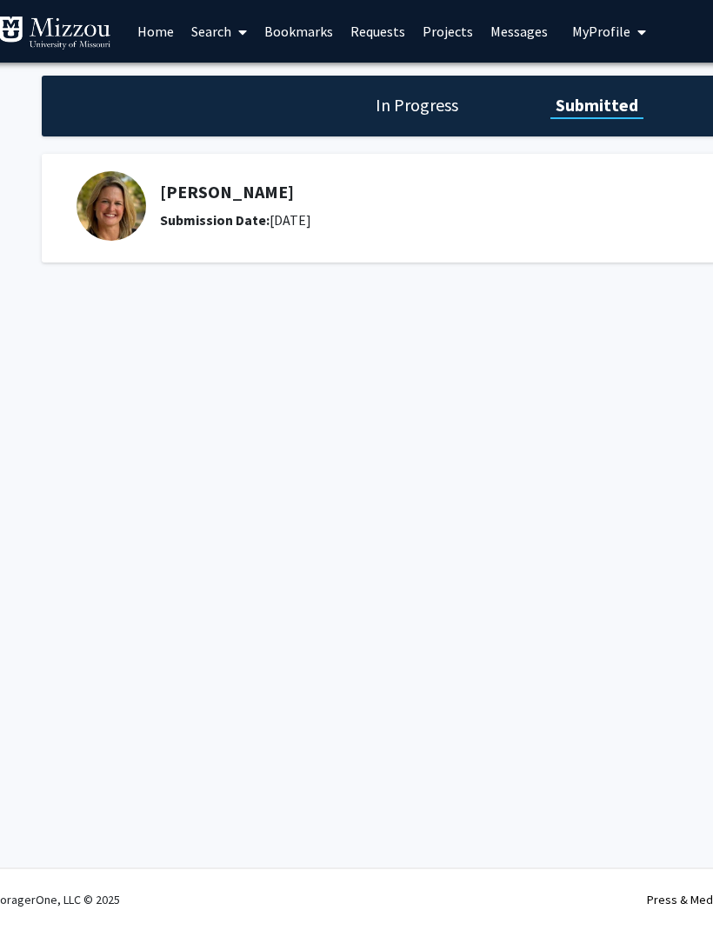
scroll to position [0, 0]
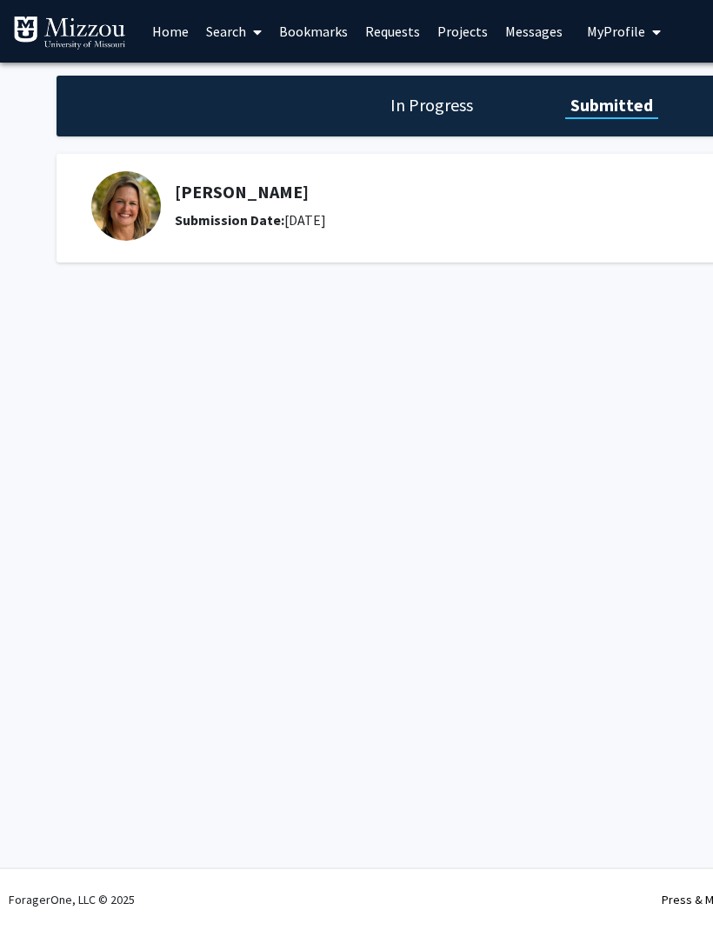
click at [233, 30] on link "Search" at bounding box center [233, 31] width 73 height 61
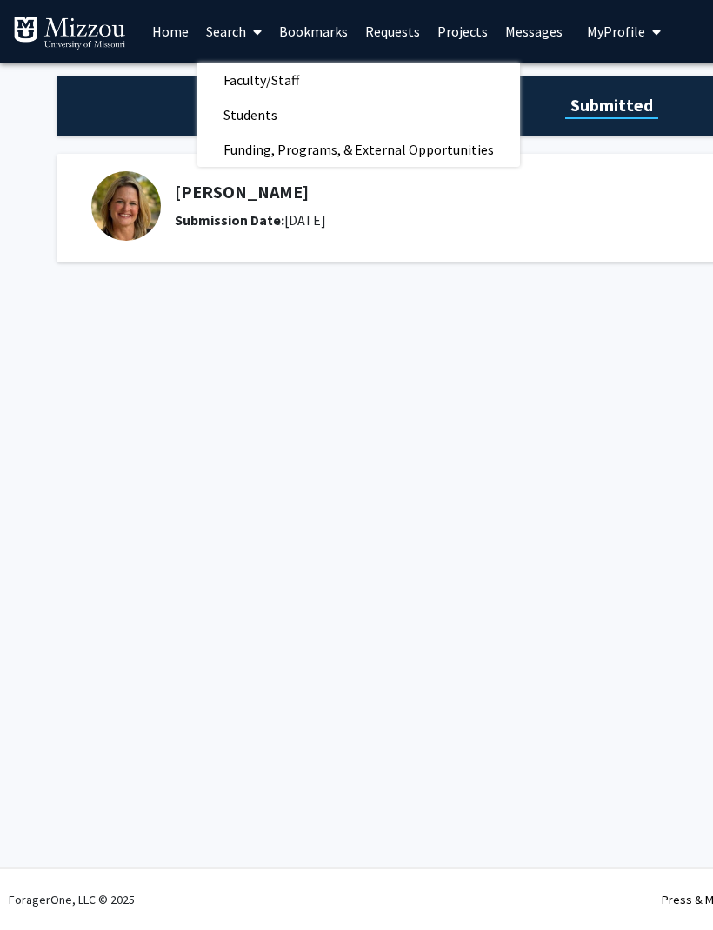
click at [292, 81] on span "Faculty/Staff" at bounding box center [261, 80] width 128 height 35
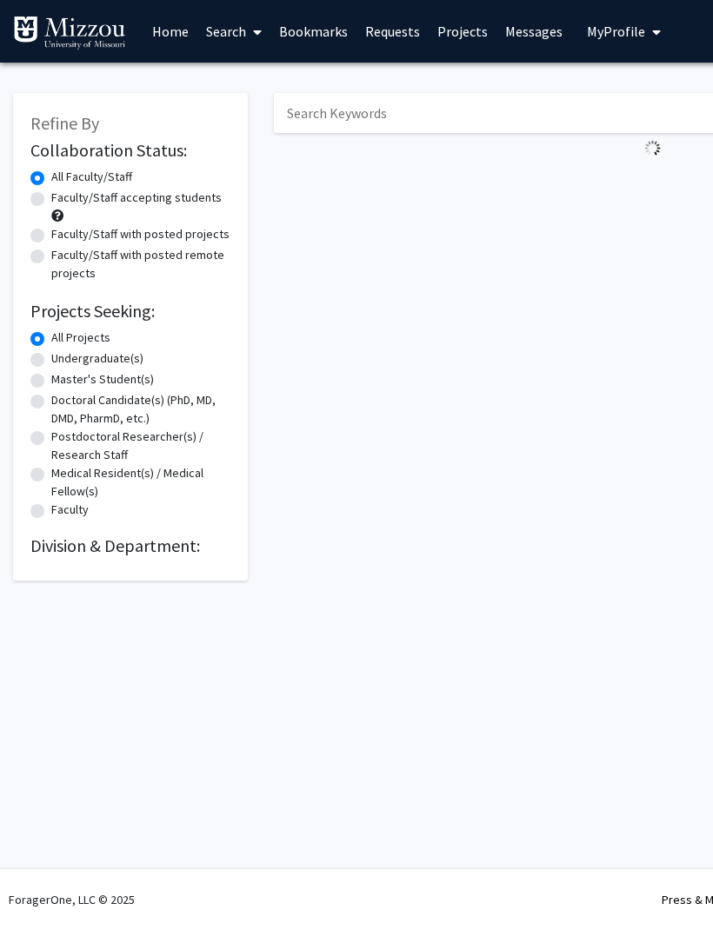
click at [404, 114] on input "Search Keywords" at bounding box center [615, 113] width 683 height 40
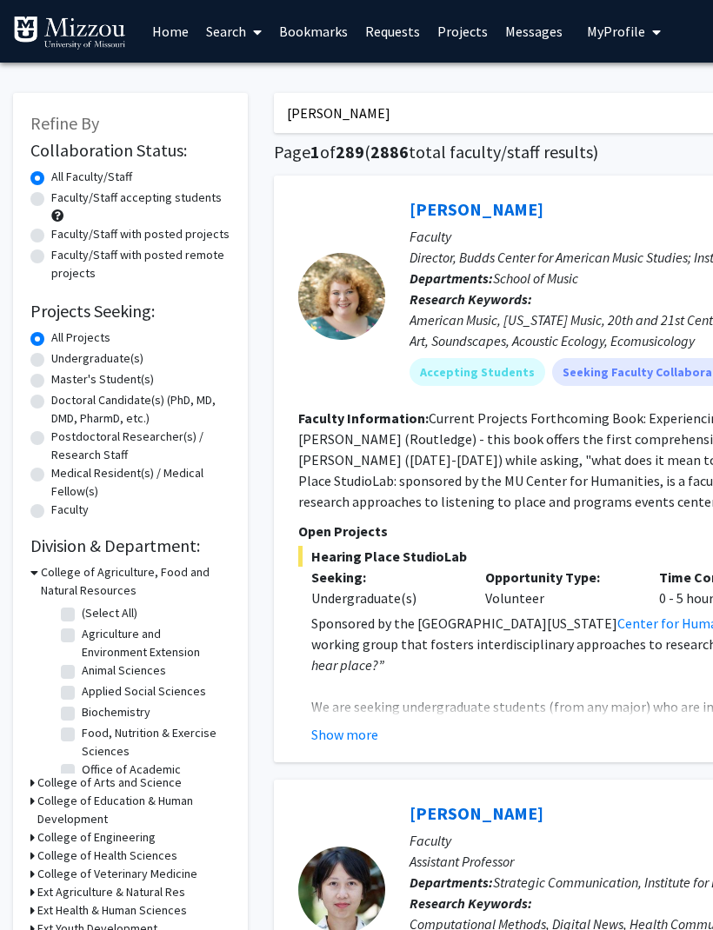
type input "Ellis"
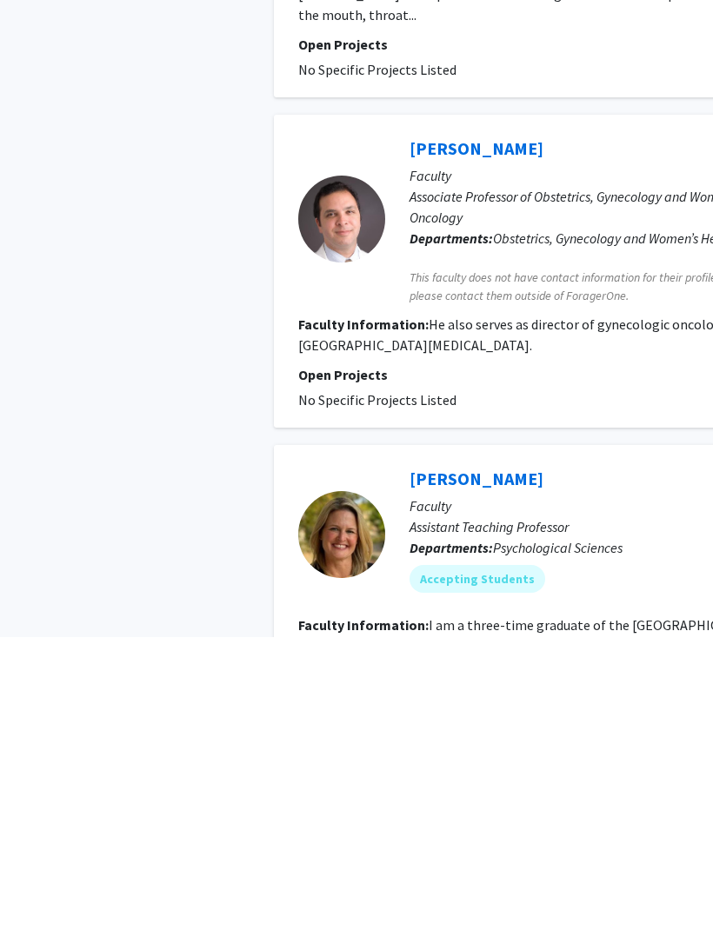
scroll to position [672, 0]
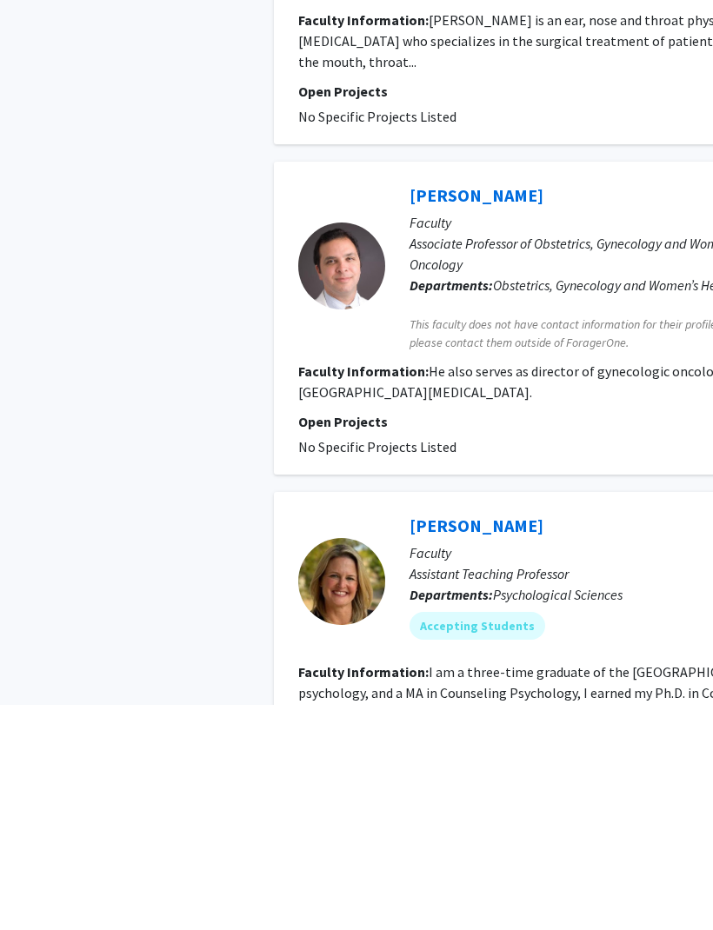
click at [503, 740] on link "Carrie Ellis-Kalton" at bounding box center [477, 751] width 134 height 22
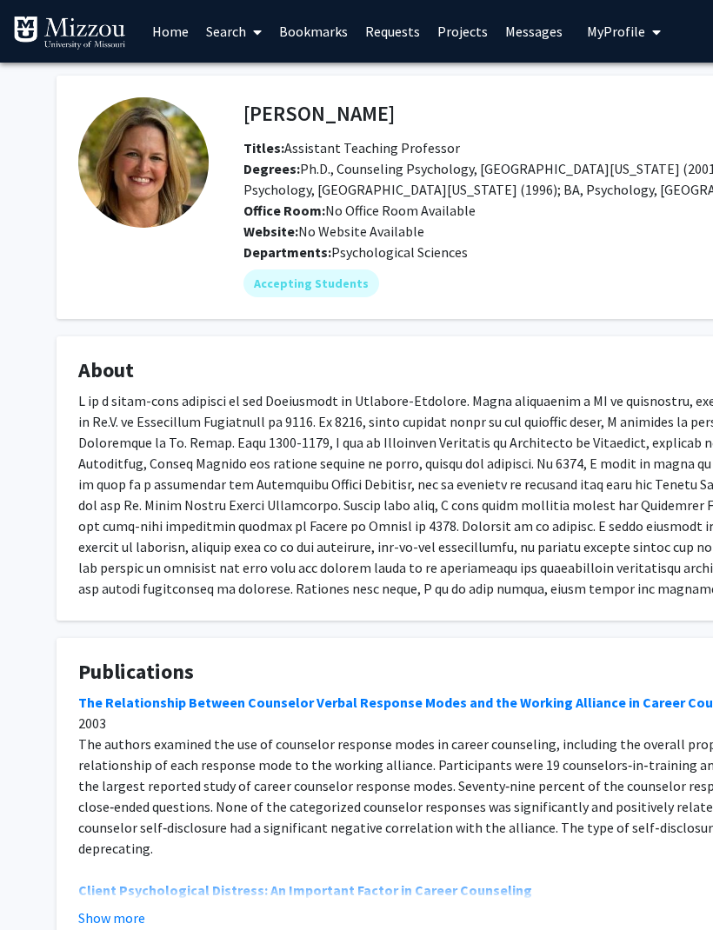
click at [397, 32] on link "Requests" at bounding box center [393, 31] width 72 height 61
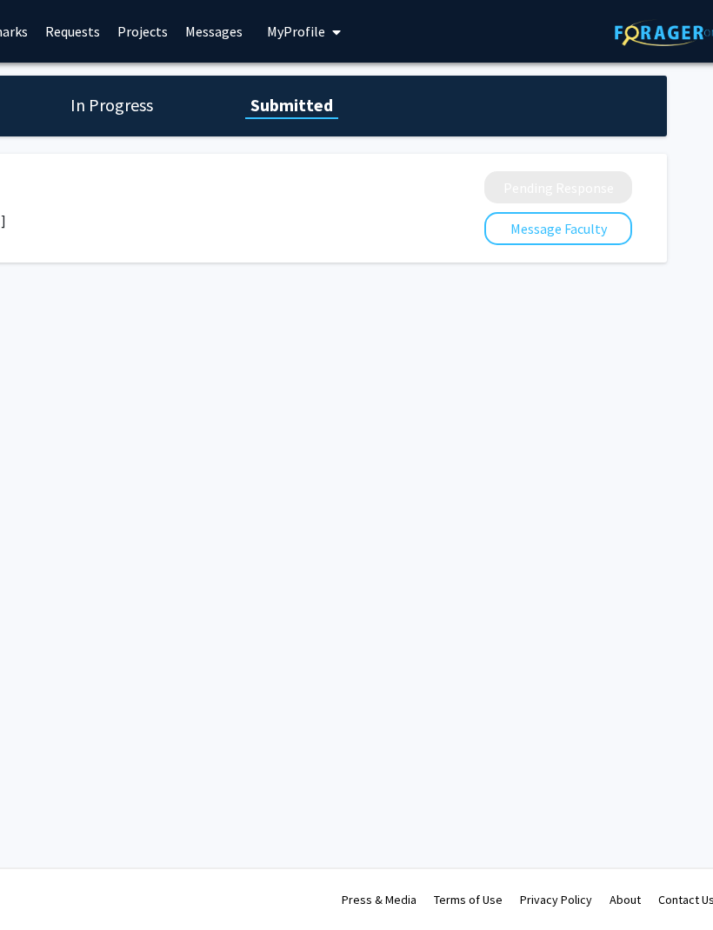
scroll to position [0, 330]
